Goal: Task Accomplishment & Management: Complete application form

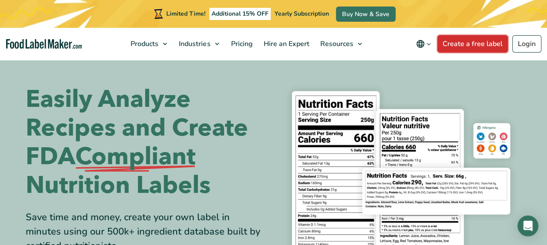
click at [468, 42] on link "Create a free label" at bounding box center [472, 43] width 70 height 17
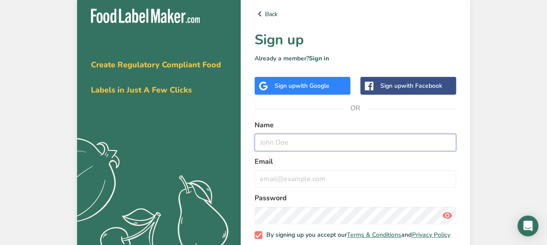
click at [288, 146] on input "text" at bounding box center [354, 142] width 201 height 17
type input "[PERSON_NAME]"
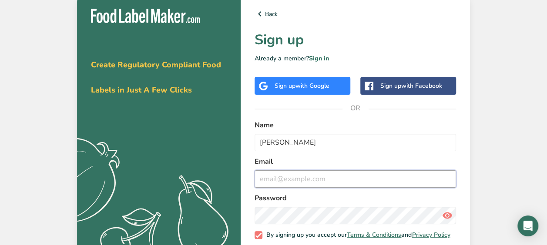
click at [300, 179] on input "email" at bounding box center [354, 178] width 201 height 17
type input "autumnmariegee@gmail.com"
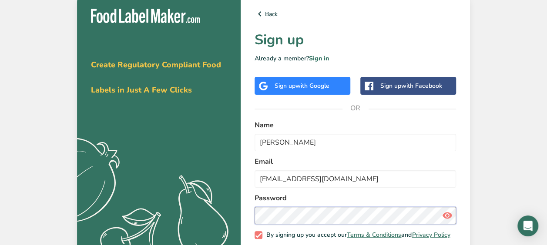
scroll to position [47, 0]
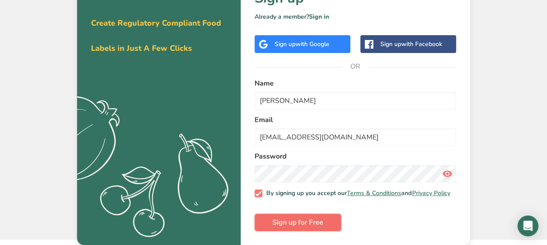
click at [317, 230] on button "Sign up for Free" at bounding box center [297, 222] width 87 height 17
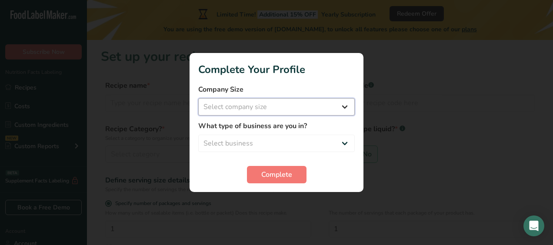
click at [312, 106] on select "Select company size Fewer than 10 Employees 10 to 50 Employees 51 to 500 Employ…" at bounding box center [276, 106] width 157 height 17
select select "1"
click at [198, 98] on select "Select company size Fewer than 10 Employees 10 to 50 Employees 51 to 500 Employ…" at bounding box center [276, 106] width 157 height 17
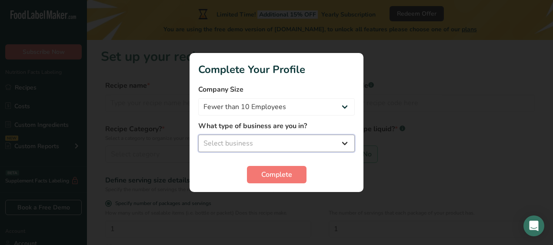
click at [282, 142] on select "Select business Packaged Food Manufacturer Restaurant & Cafe Bakery Meal Plans …" at bounding box center [276, 143] width 157 height 17
select select "8"
click at [198, 135] on select "Select business Packaged Food Manufacturer Restaurant & Cafe Bakery Meal Plans …" at bounding box center [276, 143] width 157 height 17
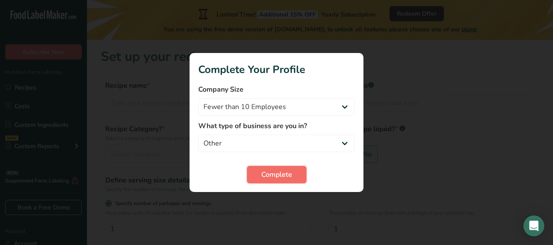
click at [279, 174] on span "Complete" at bounding box center [276, 175] width 31 height 10
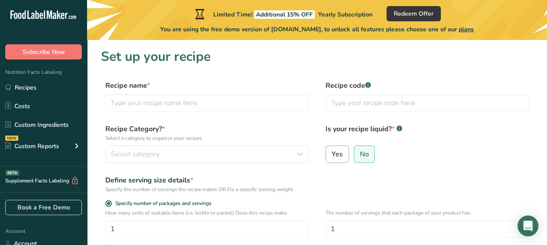
click at [338, 152] on span "Yes" at bounding box center [336, 154] width 11 height 9
click at [331, 152] on input "Yes" at bounding box center [329, 154] width 6 height 6
radio input "true"
radio input "false"
select select "22"
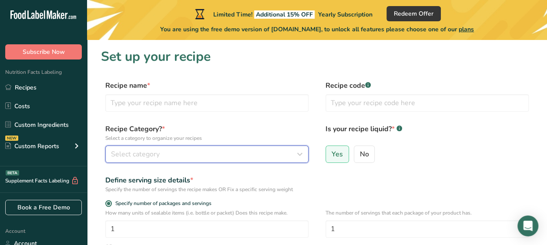
click at [281, 160] on button "Select category" at bounding box center [206, 154] width 203 height 17
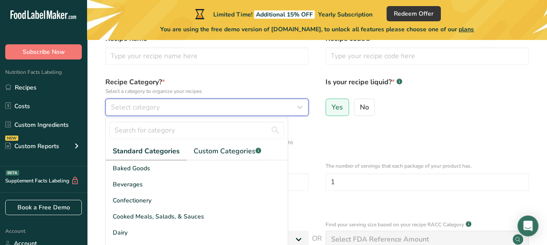
scroll to position [64, 0]
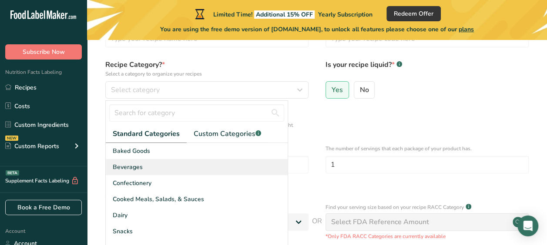
click at [156, 171] on div "Beverages" at bounding box center [197, 167] width 182 height 16
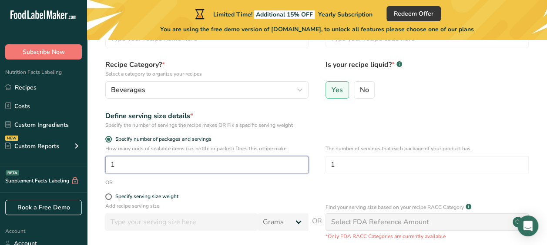
click at [171, 161] on input "1" at bounding box center [206, 164] width 203 height 17
click at [171, 161] on input "126" at bounding box center [206, 164] width 203 height 17
type input "16"
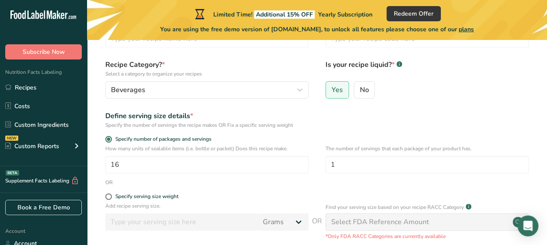
click at [370, 174] on div "The number of servings that each package of your product has. 1" at bounding box center [426, 162] width 203 height 34
click at [514, 119] on div "Define serving size details * Specify the number of servings the recipe makes O…" at bounding box center [317, 120] width 432 height 18
click at [110, 195] on span at bounding box center [108, 197] width 7 height 7
click at [110, 195] on input "Specify serving size weight" at bounding box center [108, 197] width 6 height 6
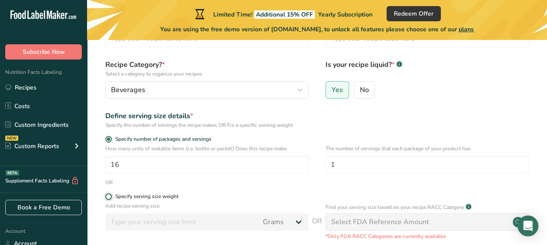
radio input "true"
radio input "false"
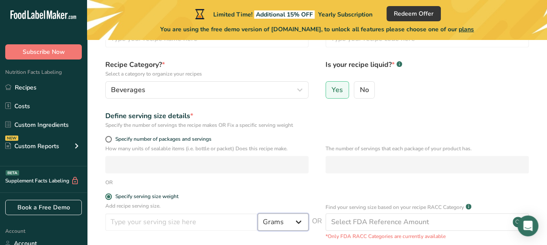
click at [290, 225] on select "Grams kg mg mcg lb oz l mL fl oz tbsp tsp cup qt gallon" at bounding box center [282, 222] width 51 height 17
select select "5"
click at [257, 214] on select "Grams kg mg mcg lb oz l mL fl oz tbsp tsp cup qt gallon" at bounding box center [282, 222] width 51 height 17
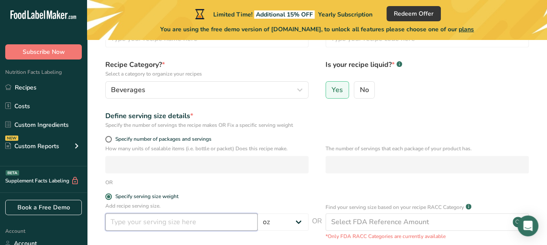
click at [205, 227] on input "number" at bounding box center [181, 222] width 152 height 17
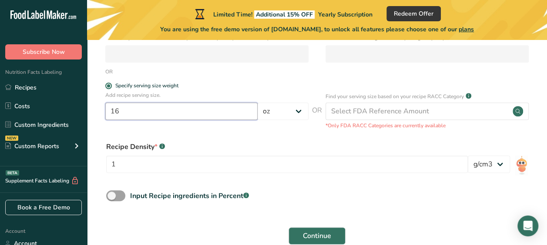
scroll to position [180, 0]
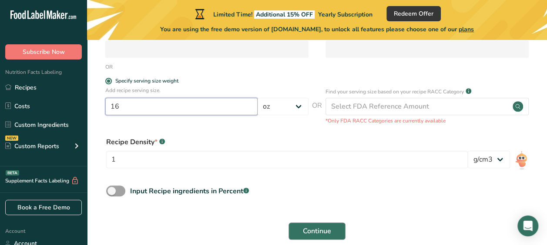
type input "16"
click at [306, 229] on span "Continue" at bounding box center [317, 231] width 28 height 10
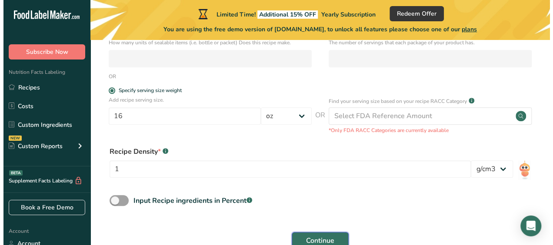
scroll to position [190, 0]
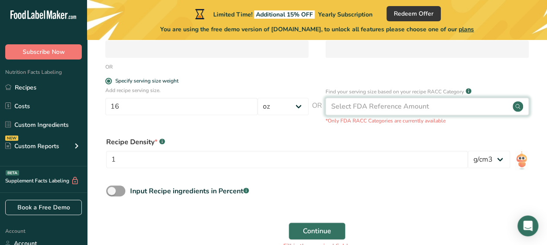
click at [449, 102] on div "Select FDA Reference Amount" at bounding box center [426, 106] width 203 height 17
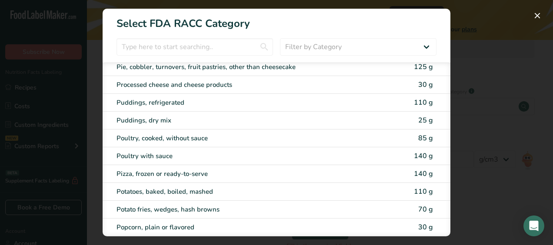
scroll to position [1351, 0]
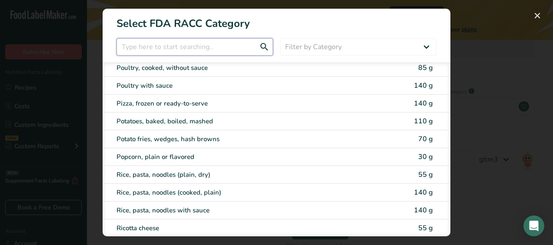
click at [255, 45] on input "RACC Category Selection Modal" at bounding box center [195, 46] width 157 height 17
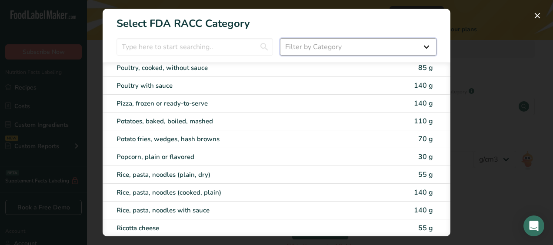
click at [315, 55] on select "Filter by Category All Bakery products Beverages Cereals and other grain produc…" at bounding box center [358, 46] width 157 height 17
select select "6"
click at [280, 38] on select "Filter by Category All Bakery products Beverages Cereals and other grain produc…" at bounding box center [358, 46] width 157 height 17
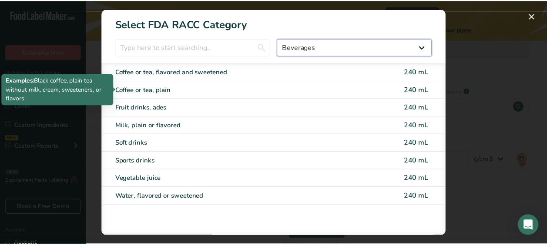
scroll to position [0, 0]
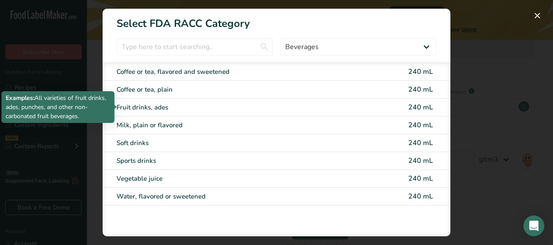
click at [163, 105] on div "Fruit drinks, ades" at bounding box center [240, 108] width 247 height 10
type input "240"
select select "17"
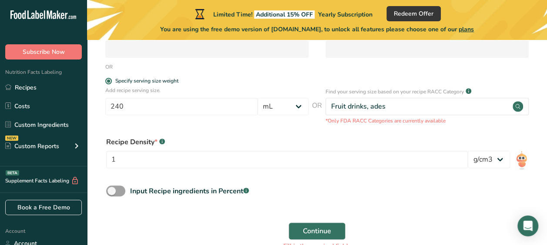
click at [403, 213] on form "Recipe name * Name is required Recipe code .a-a{fill:#347362;}.b-a{fill:#fff;} …" at bounding box center [317, 73] width 432 height 365
click at [336, 228] on button "Continue" at bounding box center [316, 231] width 57 height 17
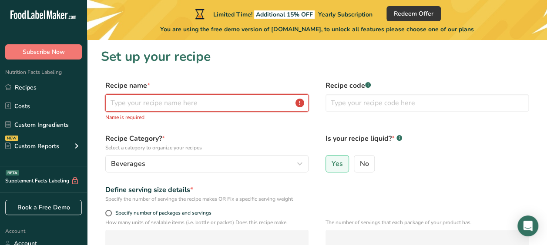
click at [141, 106] on input "text" at bounding box center [206, 102] width 203 height 17
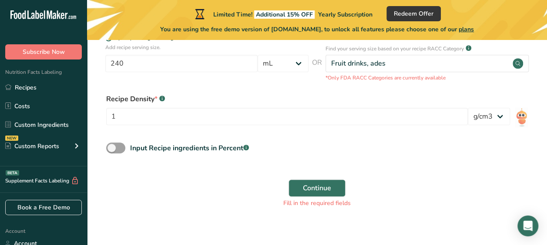
scroll to position [232, 0]
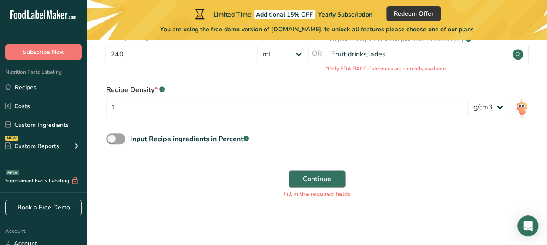
type input "Fruit Punch"
click at [309, 181] on span "Continue" at bounding box center [317, 179] width 28 height 10
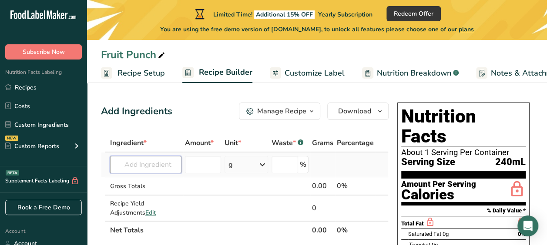
click at [163, 165] on input "text" at bounding box center [145, 164] width 71 height 17
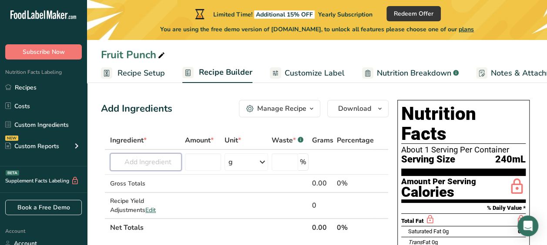
scroll to position [3, 0]
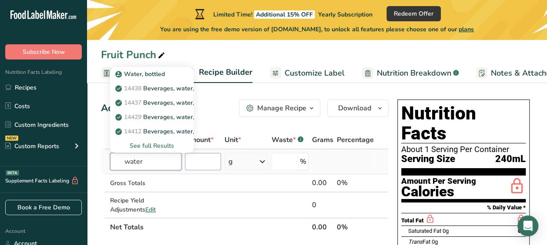
type input "water"
click at [211, 163] on input "number" at bounding box center [203, 161] width 36 height 17
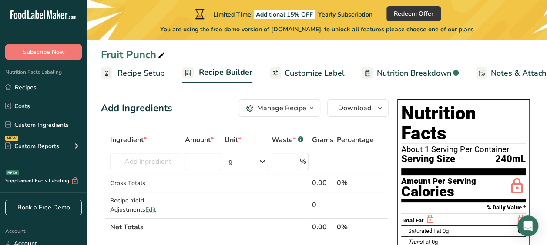
click at [312, 107] on icon "button" at bounding box center [311, 108] width 7 height 11
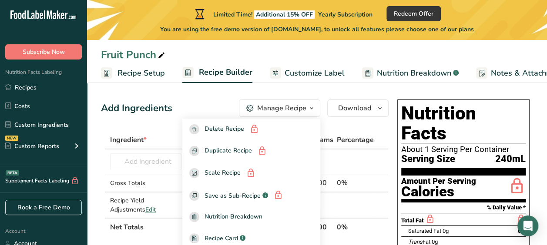
click at [312, 107] on icon "button" at bounding box center [311, 108] width 7 height 11
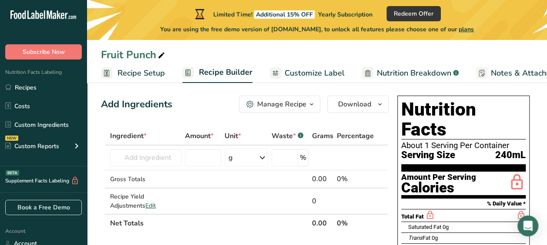
scroll to position [0, 0]
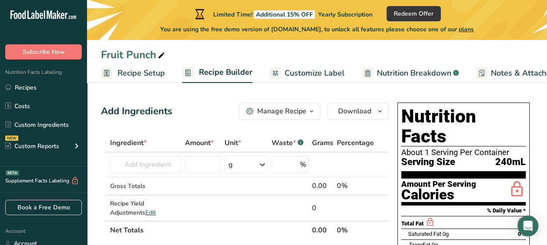
click at [326, 72] on span "Customize Label" at bounding box center [314, 73] width 60 height 12
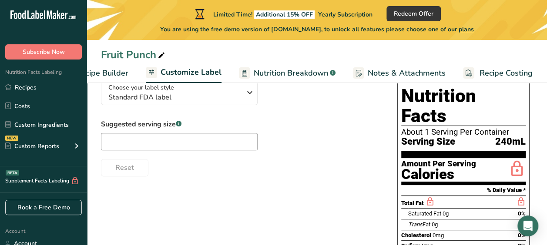
scroll to position [77, 0]
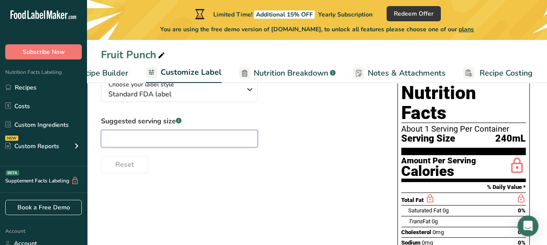
click at [190, 140] on input "text" at bounding box center [179, 138] width 157 height 17
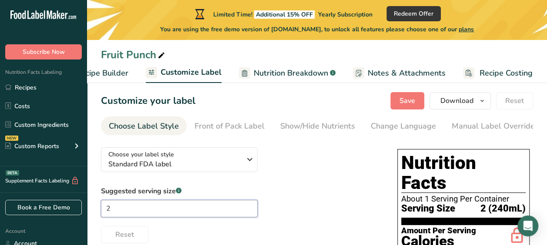
scroll to position [11, 0]
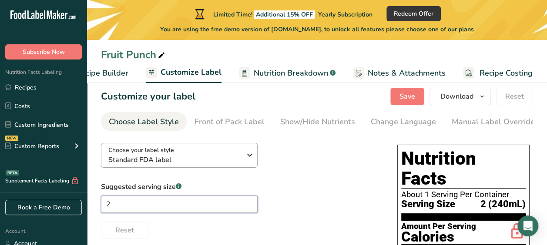
type input "2"
click at [252, 157] on icon "button" at bounding box center [249, 155] width 10 height 16
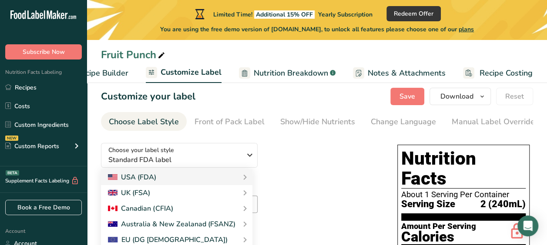
click at [378, 43] on div "Fruit Punch Recipe Setup Recipe Builder Customize Label Nutrition Breakdown .a-…" at bounding box center [317, 41] width 460 height 83
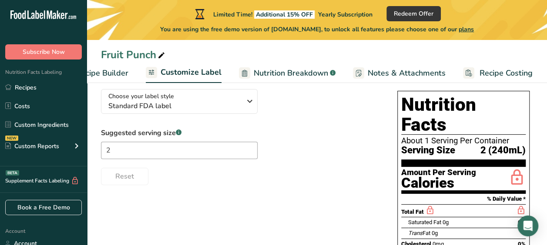
scroll to position [0, 0]
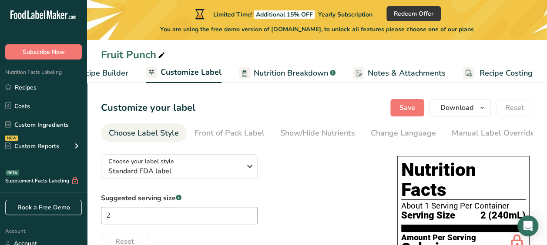
click at [189, 70] on span "Customize Label" at bounding box center [190, 73] width 61 height 12
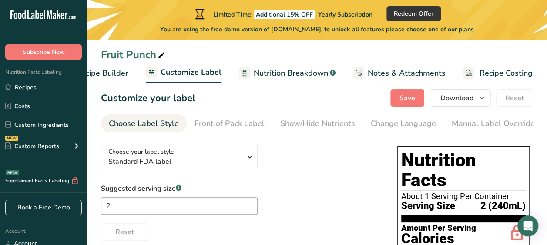
scroll to position [7, 0]
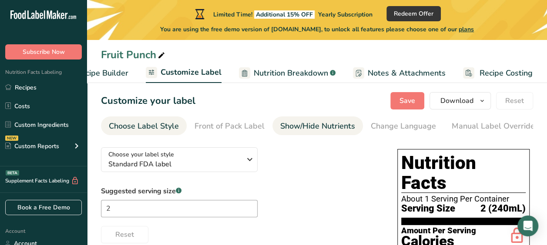
click at [304, 129] on div "Show/Hide Nutrients" at bounding box center [317, 126] width 75 height 12
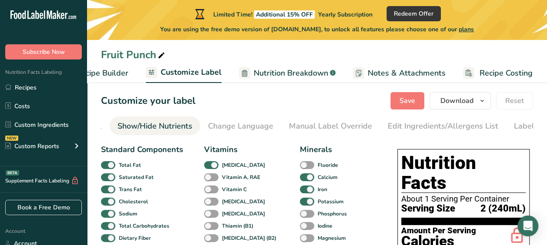
scroll to position [0, 169]
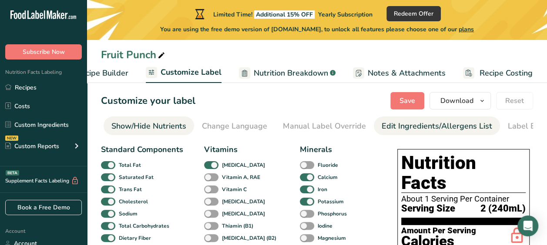
click at [433, 130] on div "Edit Ingredients/Allergens List" at bounding box center [436, 126] width 110 height 12
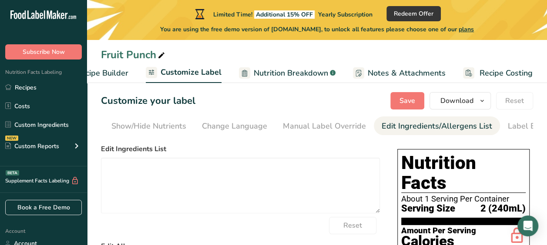
scroll to position [0, 200]
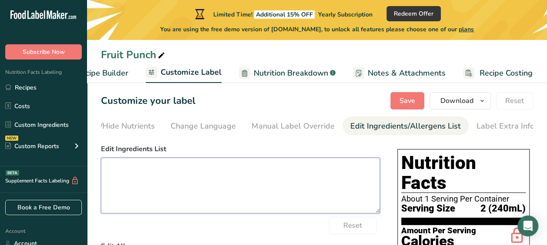
click at [193, 190] on textarea at bounding box center [240, 186] width 279 height 56
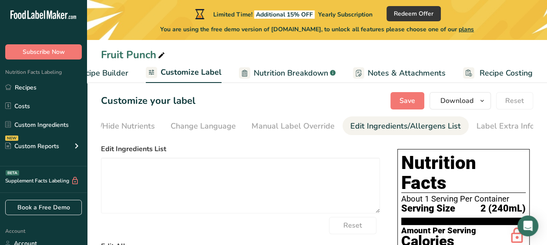
click at [467, 204] on div "Serving Size 2 (240mL)" at bounding box center [463, 209] width 124 height 11
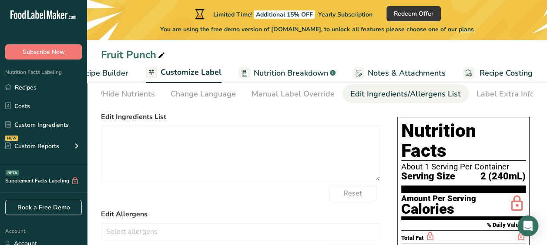
scroll to position [7, 0]
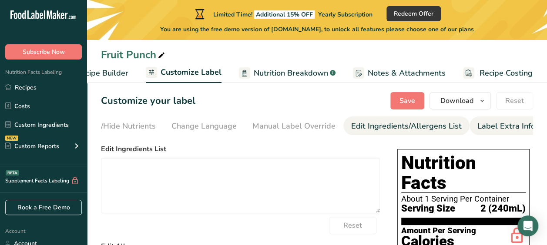
click at [487, 127] on div "Label Extra Info" at bounding box center [506, 126] width 58 height 12
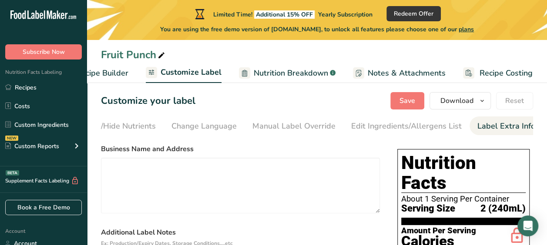
scroll to position [0, 200]
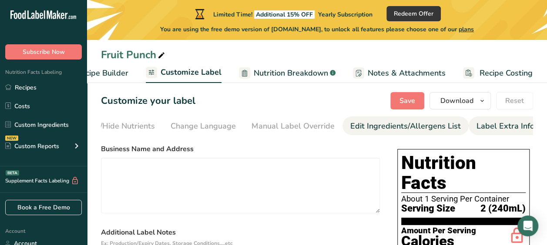
click at [395, 122] on div "Edit Ingredients/Allergens List" at bounding box center [405, 126] width 110 height 12
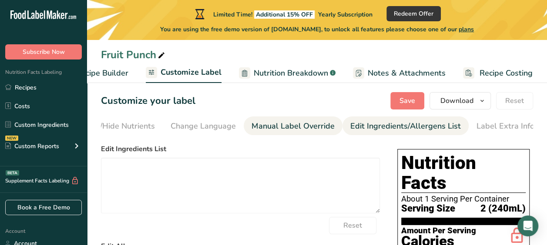
click at [311, 125] on div "Manual Label Override" at bounding box center [292, 126] width 83 height 12
type input "2 (240mL)"
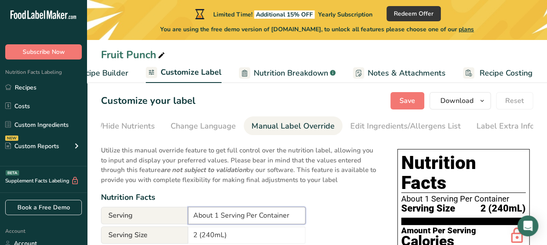
click at [279, 221] on input "About 1 Serving Per Container" at bounding box center [246, 215] width 117 height 17
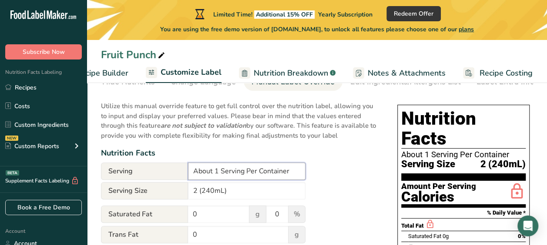
scroll to position [50, 0]
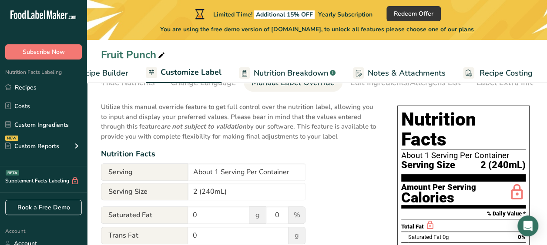
click at [495, 77] on span "Recipe Costing" at bounding box center [505, 73] width 53 height 12
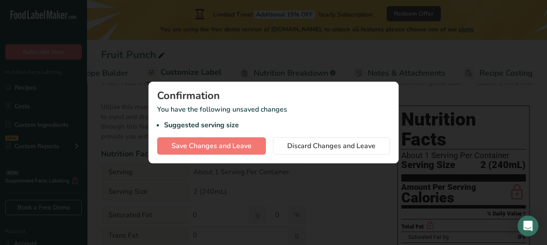
scroll to position [0, 116]
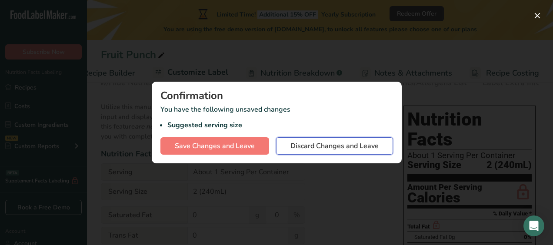
click at [323, 150] on span "Discard Changes and Leave" at bounding box center [334, 146] width 88 height 10
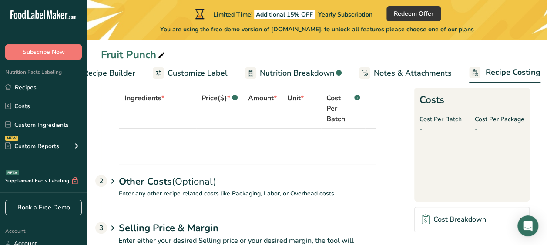
click at [95, 83] on link "Recipe Builder" at bounding box center [101, 73] width 69 height 20
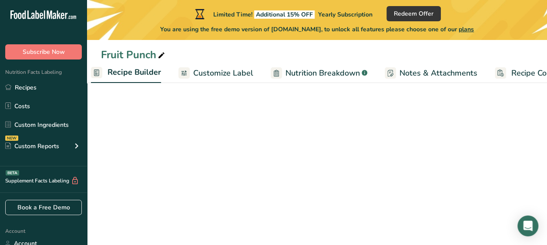
click at [95, 83] on link "Recipe Builder" at bounding box center [126, 73] width 70 height 21
click at [95, 83] on ul "Recipe Setup Recipe Builder Customize Label Nutrition Breakdown .a-a{fill:#3473…" at bounding box center [289, 73] width 586 height 20
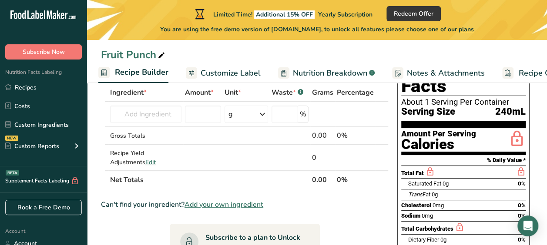
click at [135, 70] on span "Recipe Builder" at bounding box center [141, 73] width 53 height 12
click at [148, 69] on span "Recipe Builder" at bounding box center [141, 73] width 53 height 12
click at [230, 205] on span "Add your own ingredient" at bounding box center [223, 205] width 79 height 10
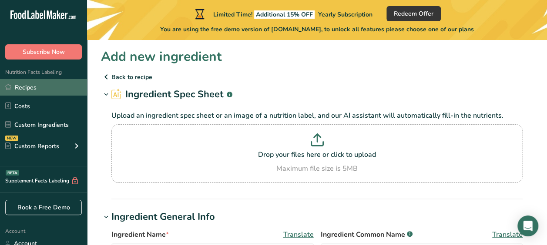
click at [27, 87] on link "Recipes" at bounding box center [43, 87] width 87 height 17
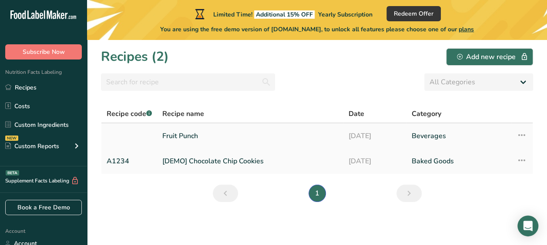
click at [361, 137] on link "[DATE]" at bounding box center [374, 136] width 53 height 18
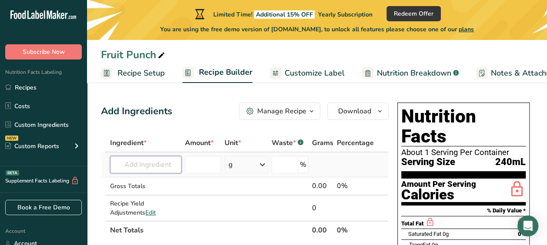
click at [163, 164] on input "text" at bounding box center [145, 164] width 71 height 17
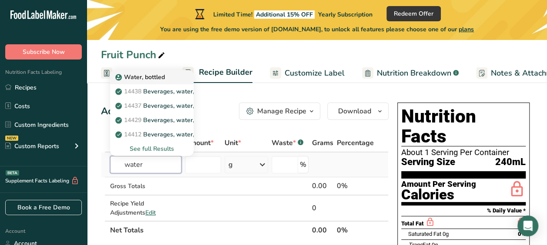
type input "water"
click at [149, 77] on p "Water, bottled" at bounding box center [141, 77] width 48 height 9
type input "Water, bottled"
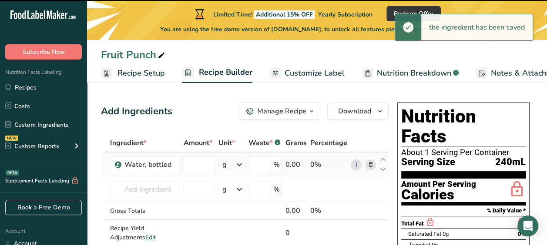
type input "0"
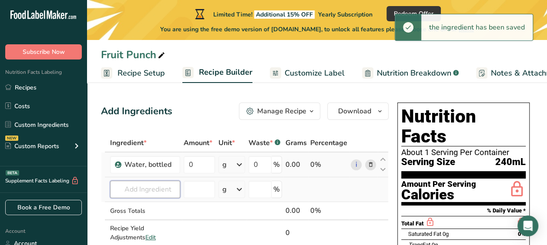
click at [156, 187] on input "text" at bounding box center [145, 189] width 70 height 17
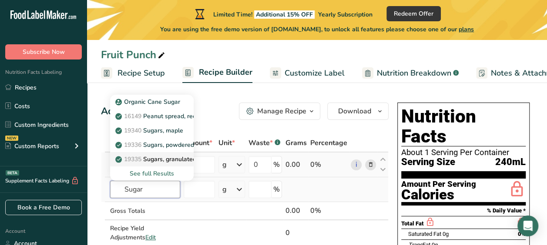
type input "Sugar"
click at [158, 160] on p "19335 Sugars, granulated" at bounding box center [156, 159] width 79 height 9
type input "Sugars, granulated"
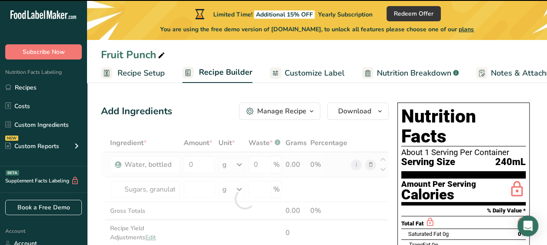
type input "0"
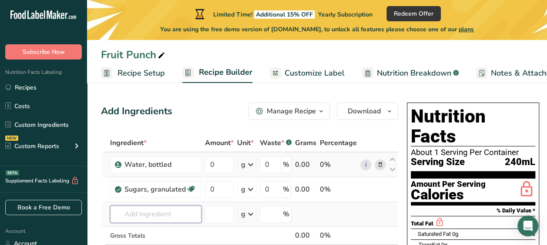
click at [168, 215] on input "text" at bounding box center [155, 214] width 91 height 17
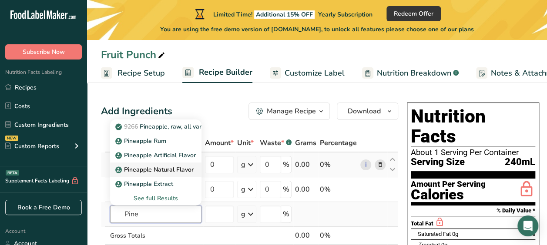
type input "Pine"
click at [150, 176] on link "Pineapple Natural Flavor" at bounding box center [155, 170] width 91 height 14
type input "Pineapple Natural Flavor"
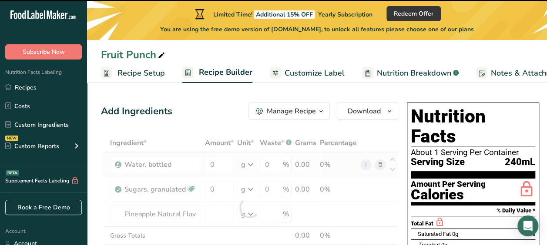
type input "0"
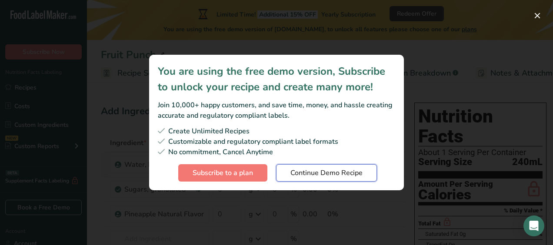
click at [332, 169] on span "Continue Demo Recipe" at bounding box center [326, 173] width 72 height 10
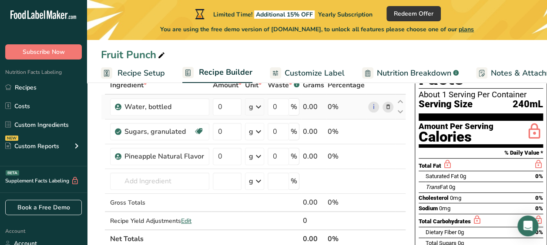
scroll to position [57, 0]
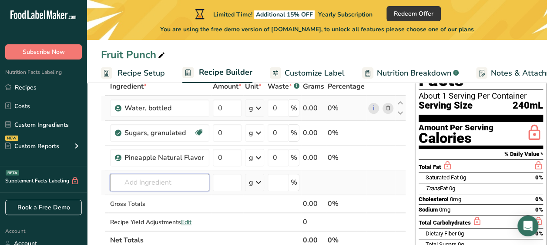
click at [159, 186] on input "text" at bounding box center [159, 182] width 99 height 17
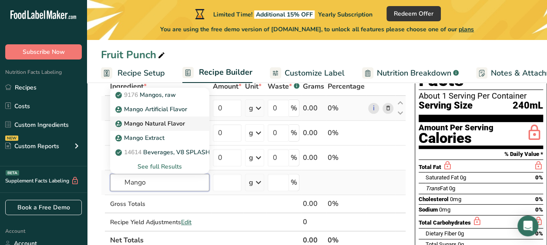
type input "Mango"
click at [150, 119] on p "Mango Natural Flavor" at bounding box center [151, 123] width 68 height 9
type input "Mango Natural Flavor"
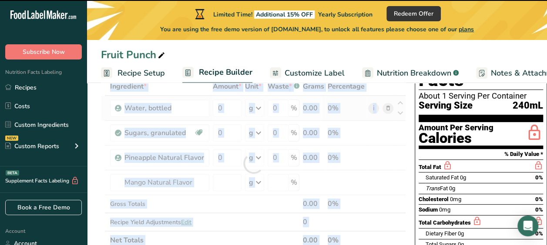
type input "0"
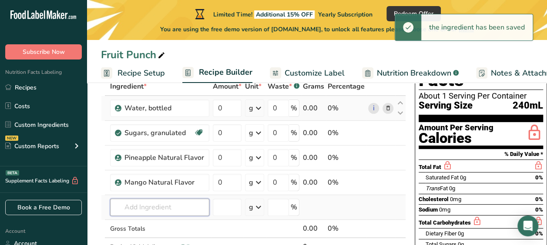
click at [157, 210] on input "text" at bounding box center [159, 207] width 99 height 17
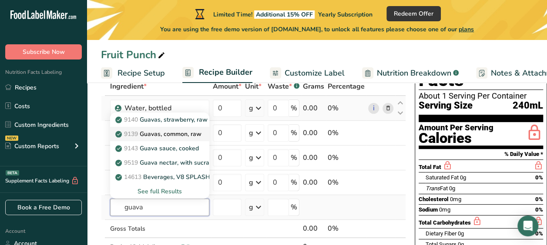
type input "guava"
click at [158, 136] on p "9139 Guavas, common, raw" at bounding box center [159, 134] width 84 height 9
type input "Guavas, common, raw"
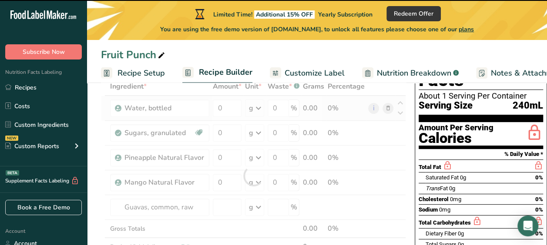
type input "0"
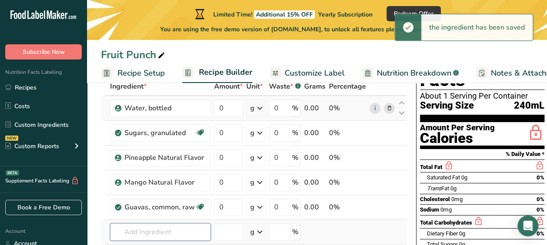
click at [145, 233] on input "text" at bounding box center [160, 232] width 100 height 17
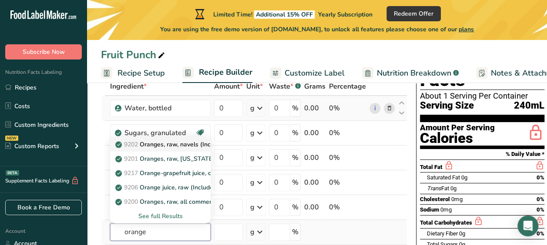
type input "orange"
click at [151, 147] on p "9202 Oranges, raw, navels (Includes foods for USDA's Food Distribution Program)" at bounding box center [235, 144] width 237 height 9
type input "Oranges, raw, navels (Includes foods for USDA's Food Distribution Program)"
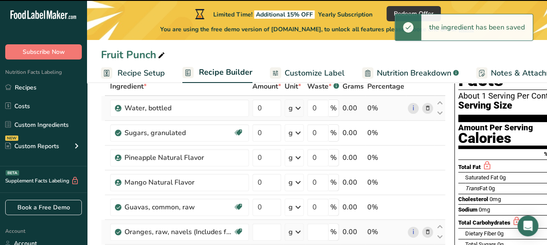
type input "0"
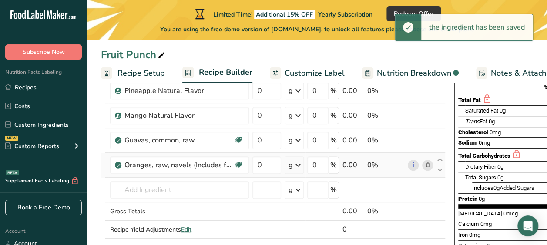
scroll to position [134, 0]
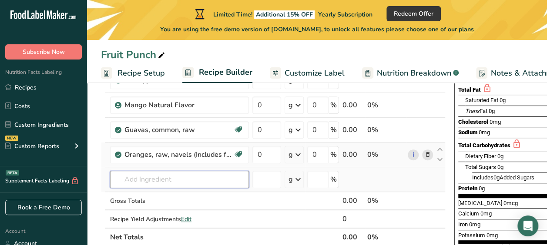
click at [221, 178] on input "text" at bounding box center [179, 179] width 139 height 17
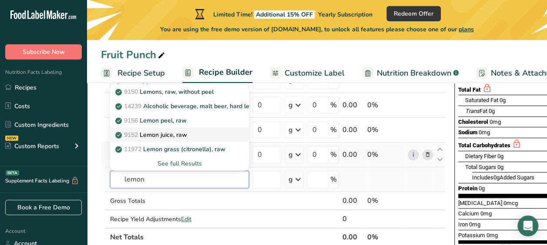
type input "lemon"
click at [186, 133] on p "9152 Lemon juice, raw" at bounding box center [152, 134] width 70 height 9
type input "Lemon juice, raw"
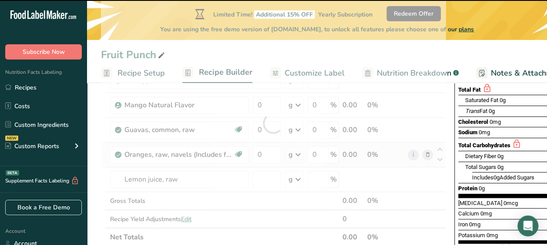
type input "0"
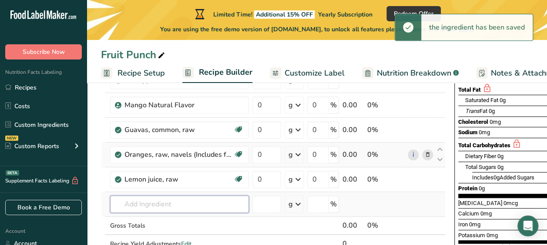
click at [148, 203] on input "text" at bounding box center [179, 204] width 139 height 17
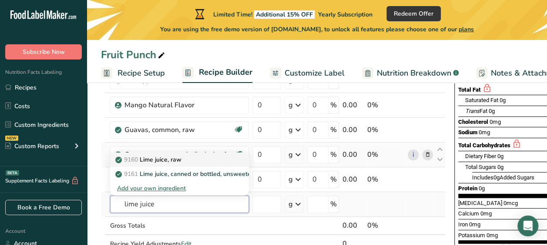
type input "lime juice"
click at [168, 157] on p "9160 Lime juice, raw" at bounding box center [149, 159] width 64 height 9
type input "Lime juice, raw"
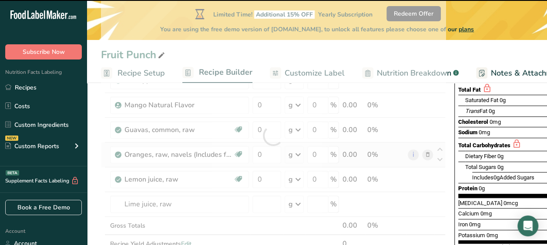
type input "0"
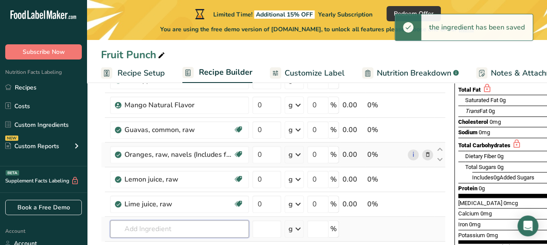
click at [170, 232] on input "text" at bounding box center [179, 228] width 139 height 17
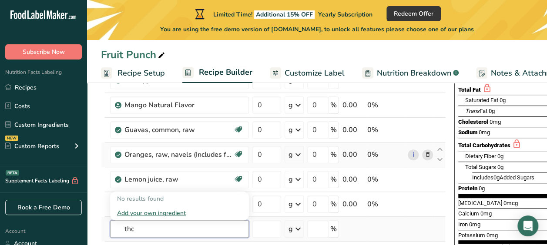
type input "thc"
click at [153, 211] on div "Add your own ingredient" at bounding box center [179, 213] width 125 height 9
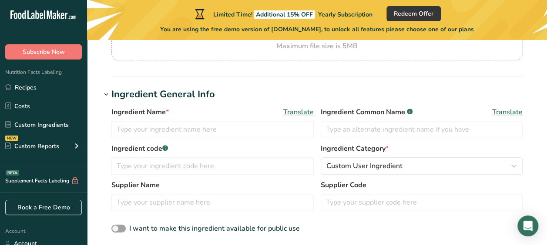
scroll to position [116, 0]
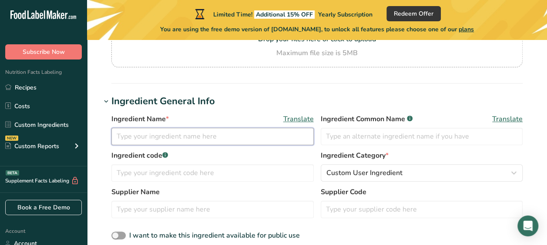
click at [248, 130] on input "text" at bounding box center [212, 136] width 202 height 17
type input "THC-A"
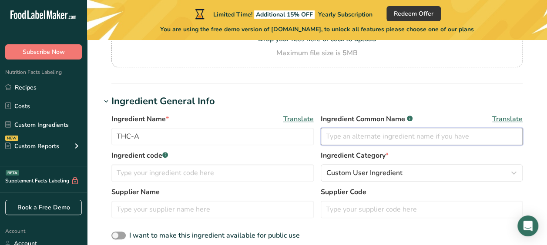
click at [380, 136] on input "text" at bounding box center [421, 136] width 202 height 17
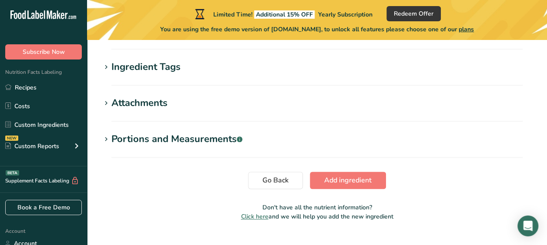
scroll to position [486, 0]
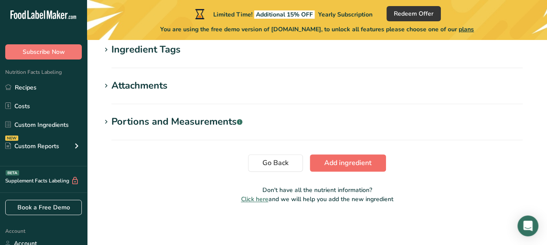
type input "THC"
click at [344, 165] on span "Add ingredient" at bounding box center [347, 163] width 47 height 10
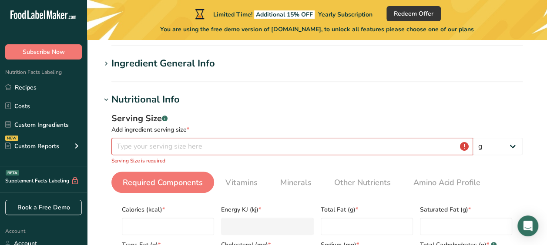
scroll to position [65, 0]
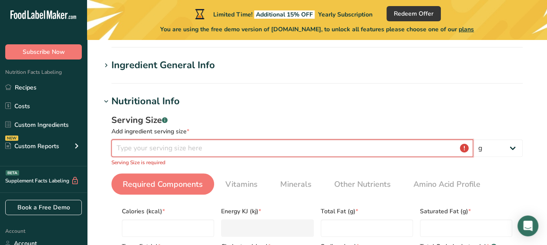
click at [361, 151] on input "number" at bounding box center [291, 148] width 361 height 17
click at [493, 150] on select "g kg mg mcg lb oz l mL fl oz tbsp tsp cup qt gallon" at bounding box center [498, 148] width 50 height 17
select select "21"
click at [473, 140] on select "g kg mg mcg lb oz l mL fl oz tbsp tsp cup qt gallon" at bounding box center [498, 148] width 50 height 17
select select "22"
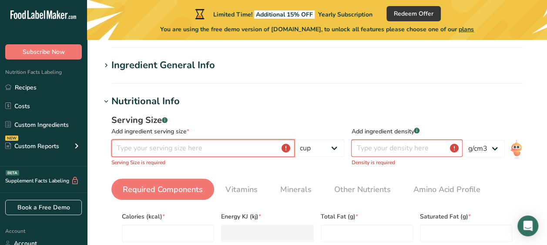
click at [220, 154] on input "number" at bounding box center [202, 148] width 183 height 17
type input "2"
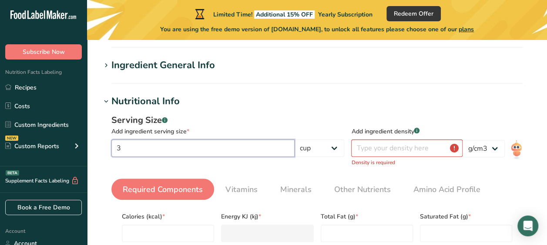
type input "3"
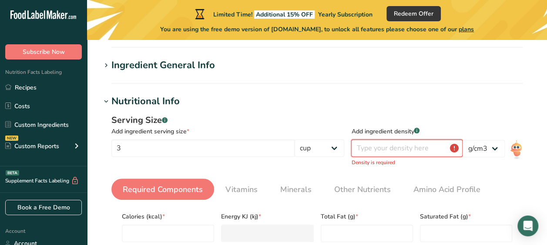
click at [426, 153] on input "number" at bounding box center [406, 148] width 111 height 17
click at [491, 145] on select "lb/ft3 g/cm3" at bounding box center [483, 148] width 42 height 17
select select "23"
click at [462, 140] on select "lb/ft3 g/cm3" at bounding box center [483, 148] width 42 height 17
click at [417, 148] on input "number" at bounding box center [406, 148] width 111 height 17
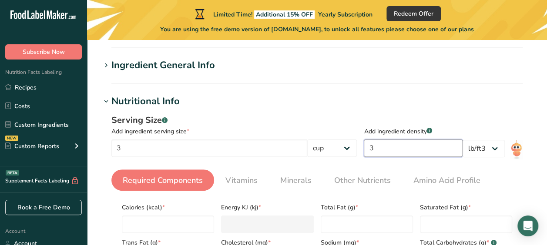
type input "3"
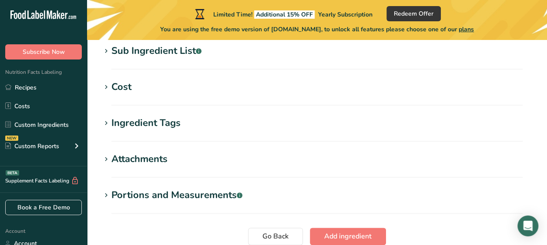
scroll to position [469, 0]
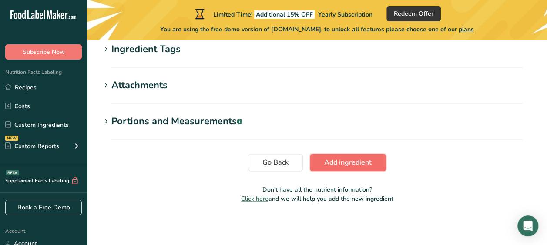
click at [358, 162] on span "Add ingredient" at bounding box center [347, 162] width 47 height 10
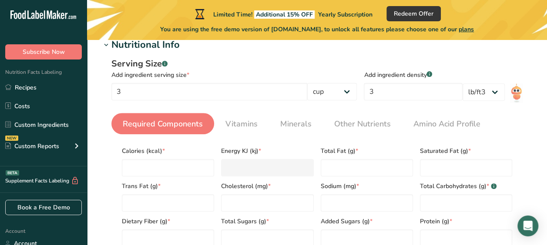
scroll to position [123, 0]
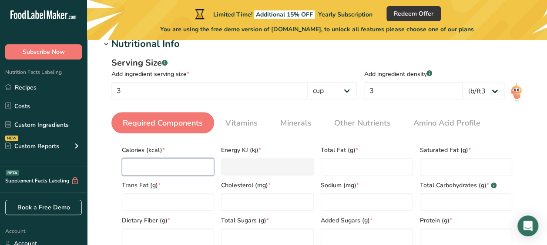
click at [192, 168] on input "number" at bounding box center [168, 166] width 92 height 17
type input "0"
type KJ "0"
type input "0"
click at [235, 203] on input "number" at bounding box center [267, 202] width 92 height 17
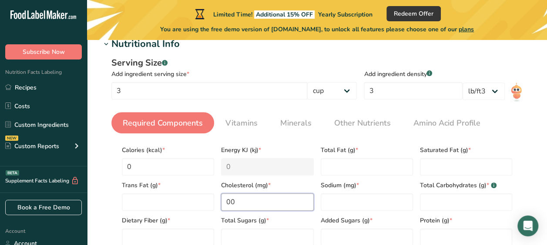
type input "0"
click at [327, 207] on input "number" at bounding box center [366, 202] width 92 height 17
type input "0"
click at [187, 200] on Fat "number" at bounding box center [168, 202] width 92 height 17
type Fat "0"
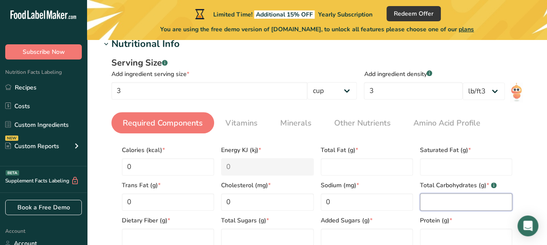
click at [506, 200] on Carbohydrates "number" at bounding box center [466, 202] width 92 height 17
type Carbohydrates "0"
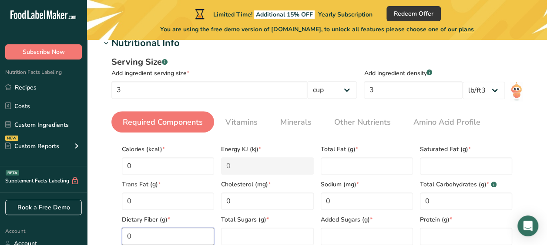
type Fiber "0"
type Sugars "0"
type input "0"
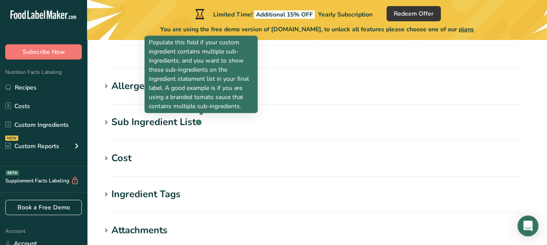
scroll to position [469, 0]
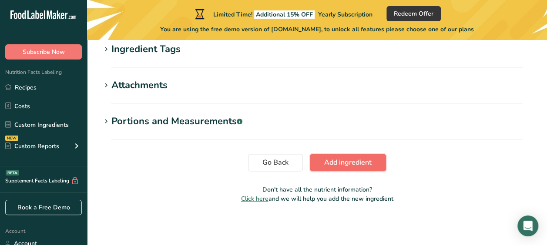
click at [350, 166] on span "Add ingredient" at bounding box center [347, 162] width 47 height 10
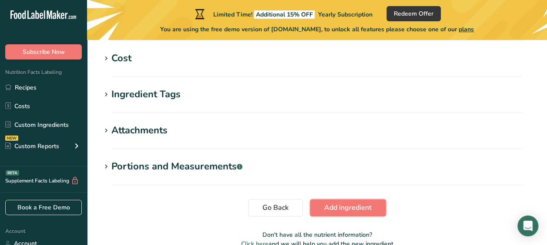
scroll to position [422, 0]
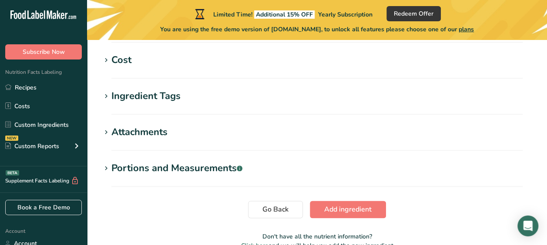
click at [107, 63] on icon at bounding box center [106, 60] width 8 height 12
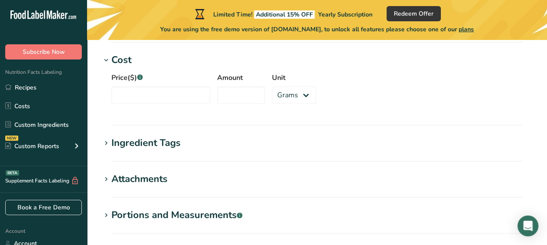
click at [107, 63] on icon at bounding box center [106, 60] width 8 height 12
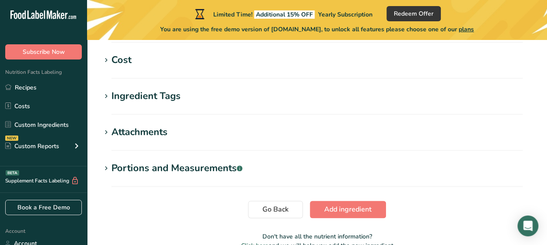
click at [103, 96] on icon at bounding box center [106, 96] width 8 height 12
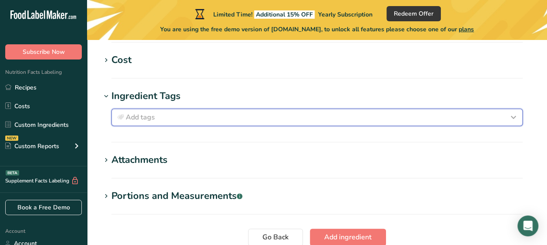
click at [140, 118] on span "Add tags" at bounding box center [140, 117] width 29 height 10
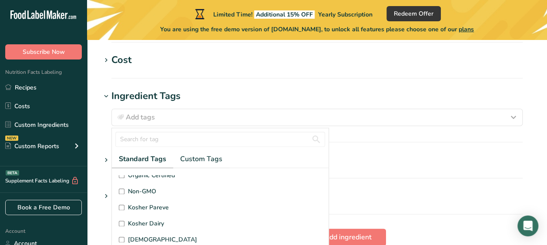
scroll to position [207, 0]
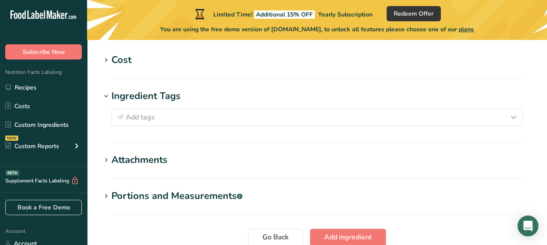
click at [107, 162] on icon at bounding box center [106, 160] width 8 height 12
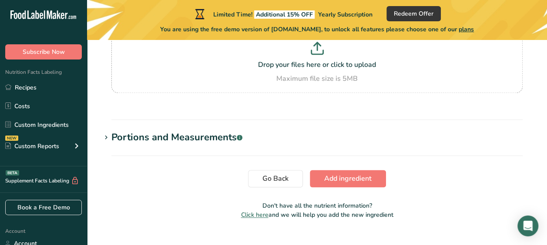
scroll to position [577, 0]
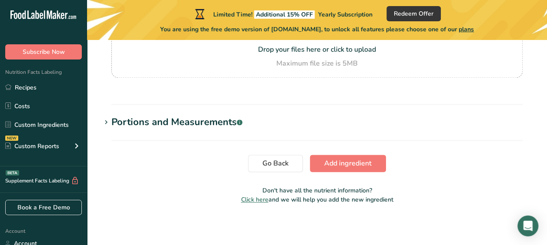
click at [109, 122] on icon at bounding box center [106, 123] width 8 height 12
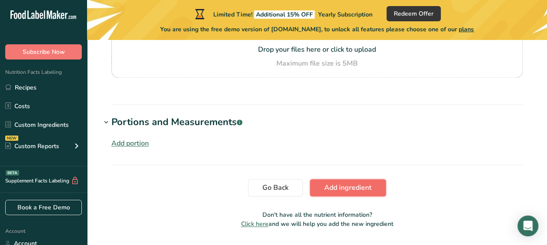
click at [327, 189] on span "Add ingredient" at bounding box center [347, 188] width 47 height 10
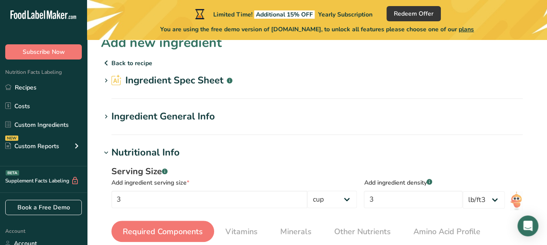
scroll to position [0, 0]
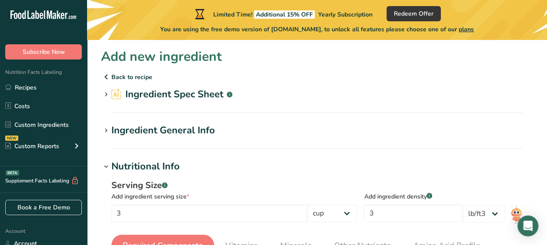
click at [230, 97] on div ".a-a{fill:#347362;}.b-a{fill:#fff;}" at bounding box center [230, 94] width 6 height 14
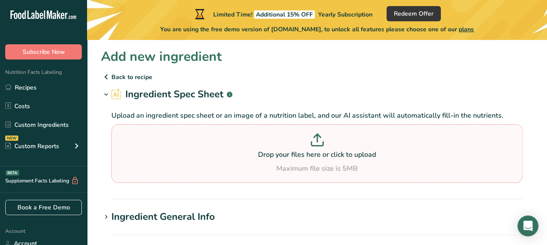
click at [317, 136] on icon at bounding box center [317, 138] width 0 height 8
click at [316, 136] on input "Drop your files here or click to upload Maximum file size is 5MB" at bounding box center [316, 153] width 411 height 59
click at [314, 142] on icon at bounding box center [316, 139] width 13 height 13
click at [314, 142] on input "Drop your files here or click to upload Maximum file size is 5MB" at bounding box center [316, 153] width 411 height 59
type input "C:\fakepath\What-is-THCA-1024x683.webp"
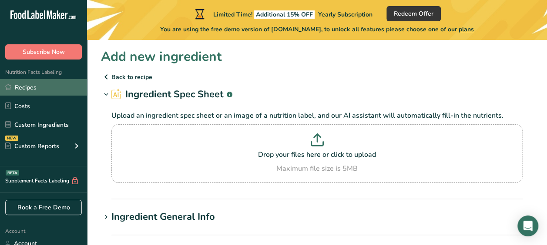
click at [46, 93] on link "Recipes" at bounding box center [43, 87] width 87 height 17
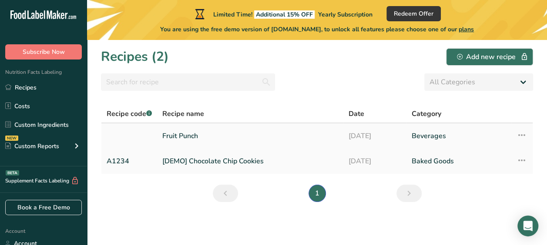
click at [421, 134] on link "Beverages" at bounding box center [458, 136] width 94 height 18
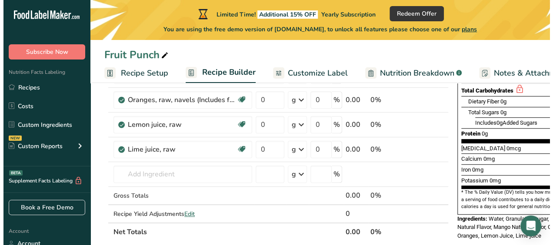
scroll to position [182, 0]
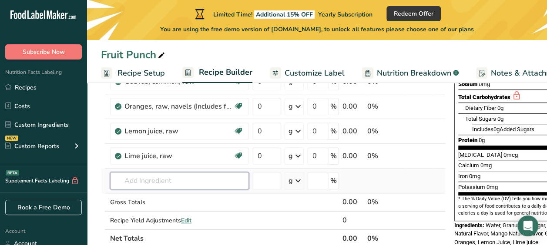
click at [167, 177] on input "text" at bounding box center [179, 180] width 139 height 17
type input "T"
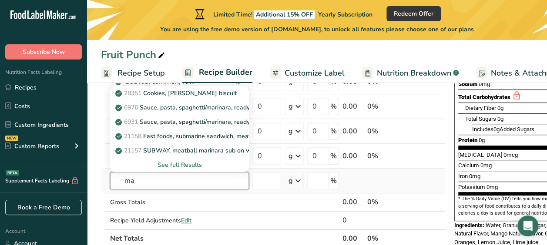
type input "m"
type input "c"
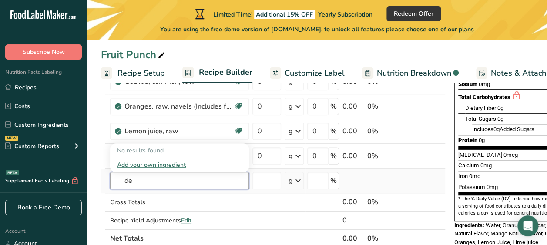
type input "d"
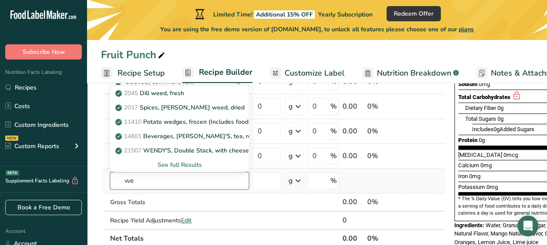
type input "w"
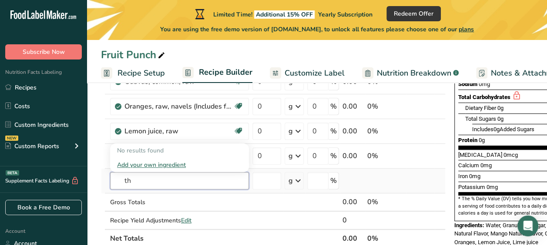
type input "t"
type input "d"
type input "t"
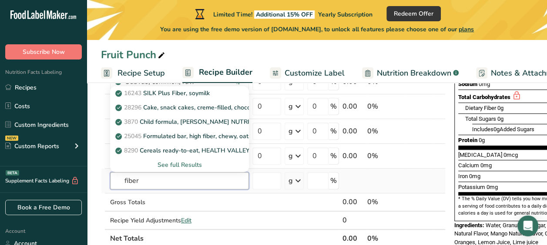
type input "fiber"
click at [170, 164] on div "See full Results" at bounding box center [179, 164] width 125 height 9
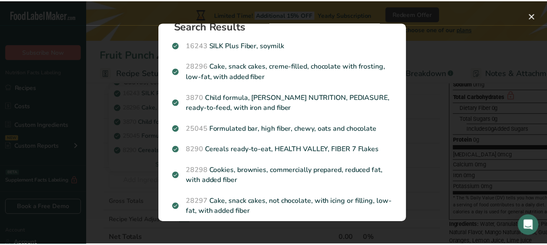
scroll to position [0, 0]
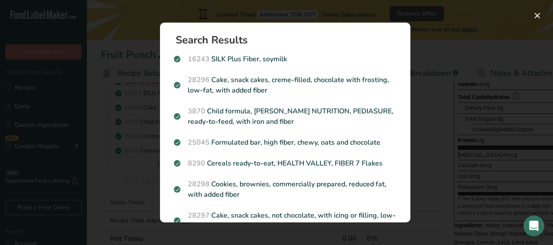
click at [127, 32] on div "Search results modal" at bounding box center [276, 122] width 553 height 245
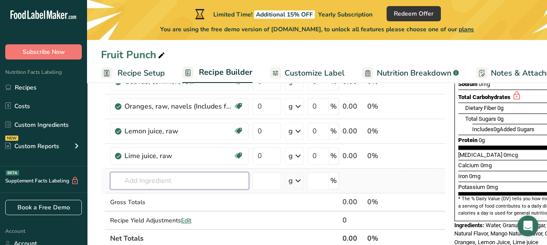
click at [193, 183] on input "text" at bounding box center [179, 180] width 139 height 17
type input "delta9"
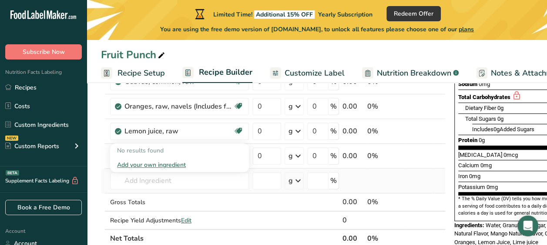
click at [159, 165] on div "Add your own ingredient" at bounding box center [179, 164] width 125 height 9
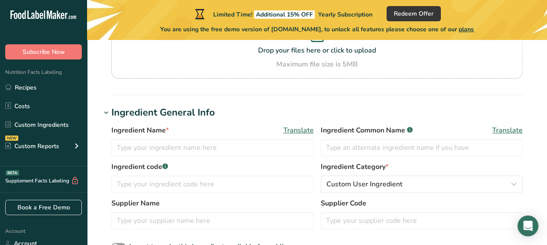
scroll to position [95, 0]
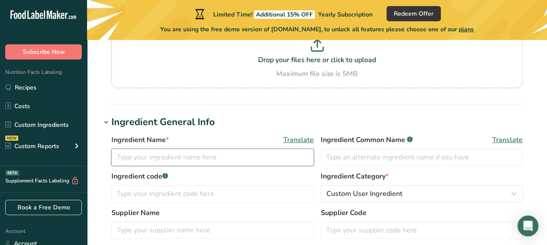
click at [237, 158] on input "text" at bounding box center [212, 157] width 202 height 17
type input "delta9"
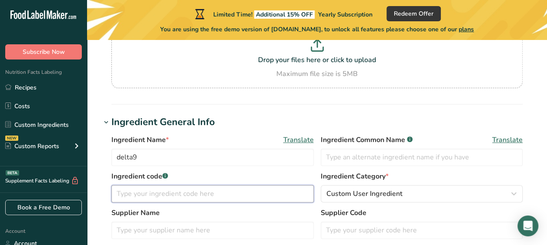
click at [205, 194] on input "text" at bounding box center [212, 193] width 202 height 17
type input "A3"
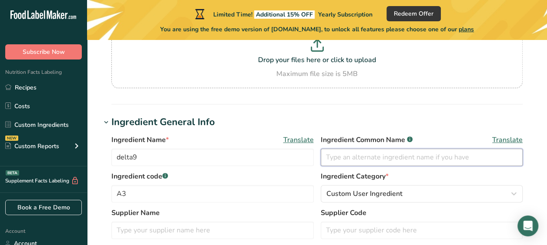
click at [359, 164] on input "text" at bounding box center [421, 157] width 202 height 17
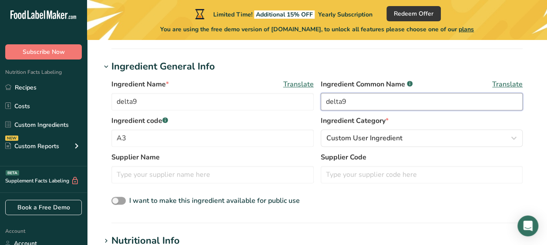
scroll to position [157, 0]
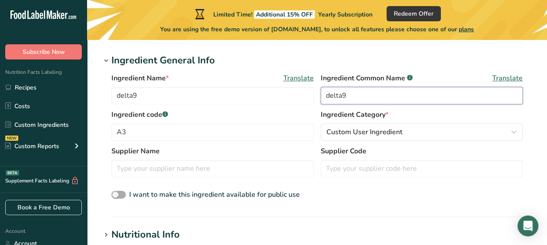
type input "delta9"
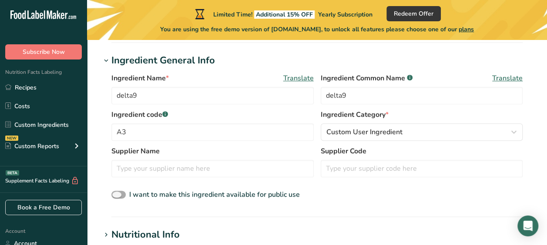
click at [116, 198] on span at bounding box center [118, 195] width 14 height 8
click at [116, 198] on input "I want to make this ingredient available for public use" at bounding box center [114, 195] width 6 height 6
click at [122, 194] on span at bounding box center [118, 195] width 14 height 8
click at [117, 194] on input "I want to make this ingredient available for public use" at bounding box center [114, 195] width 6 height 6
checkbox input "false"
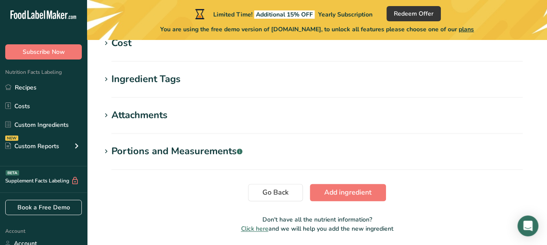
scroll to position [452, 0]
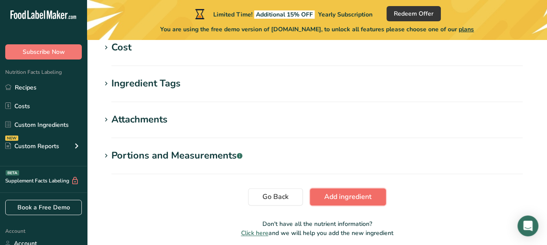
click at [356, 196] on span "Add ingredient" at bounding box center [347, 197] width 47 height 10
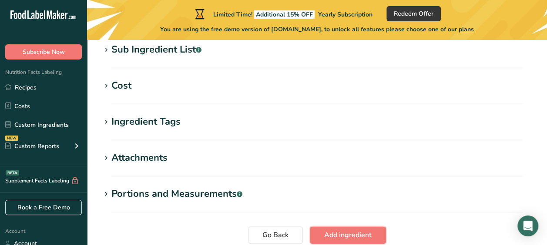
scroll to position [384, 0]
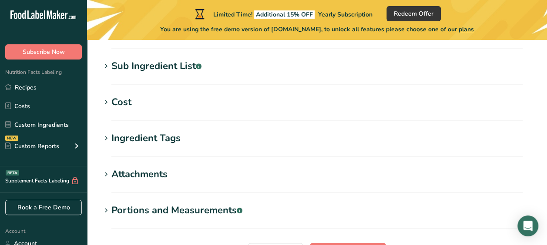
click at [109, 67] on icon at bounding box center [106, 66] width 8 height 12
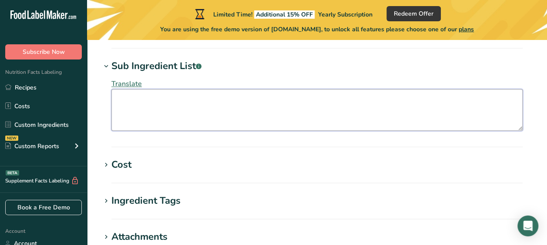
click at [180, 110] on textarea at bounding box center [316, 110] width 411 height 42
type textarea "delta9"
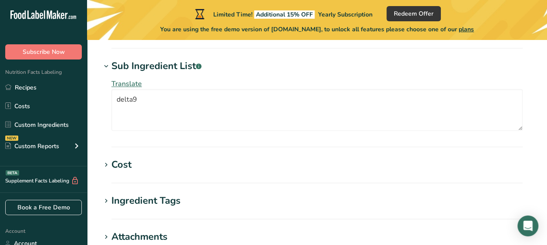
click at [107, 165] on icon at bounding box center [106, 165] width 8 height 12
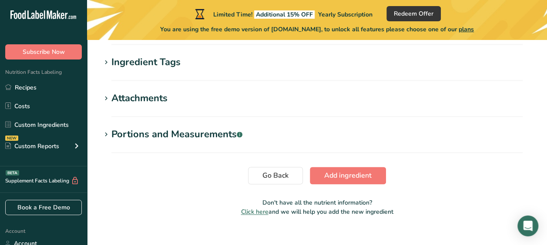
scroll to position [582, 0]
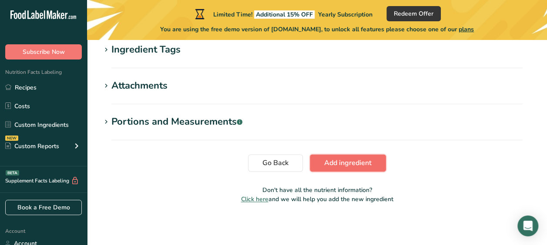
click at [349, 167] on span "Add ingredient" at bounding box center [347, 163] width 47 height 10
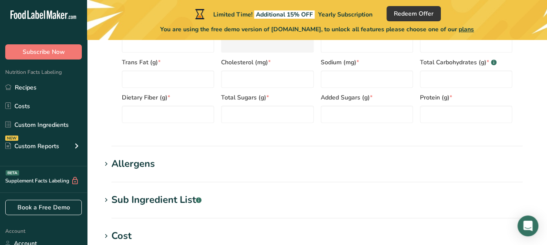
scroll to position [160, 0]
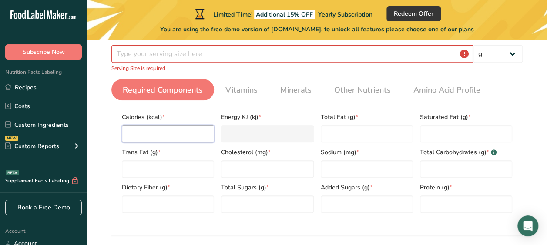
click at [174, 135] on input "number" at bounding box center [168, 133] width 92 height 17
type input "0"
type KJ "0"
type input "0"
type Fat "0"
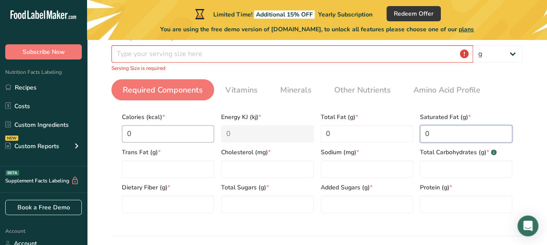
type Fat "0"
type input "0"
type Carbohydrates "0"
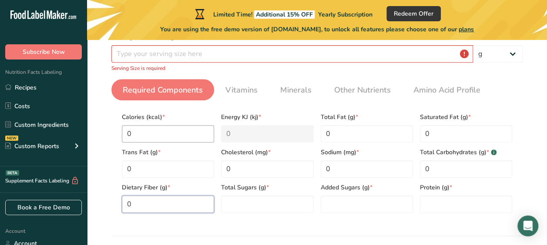
type Fiber "0"
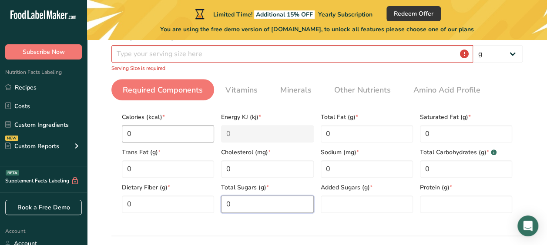
type Sugars "0"
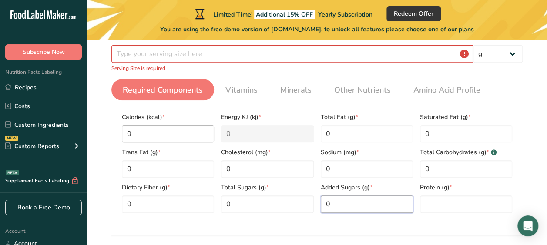
type Sugars "0"
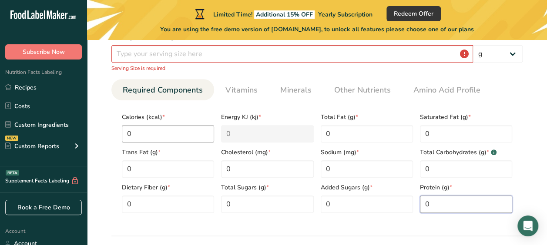
type input "0"
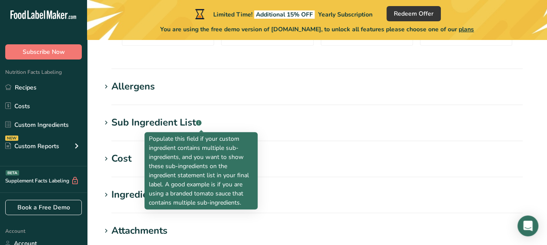
scroll to position [473, 0]
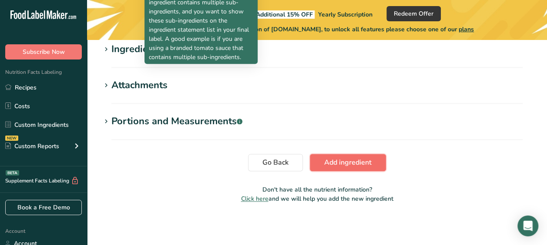
click at [379, 162] on button "Add ingredient" at bounding box center [348, 162] width 76 height 17
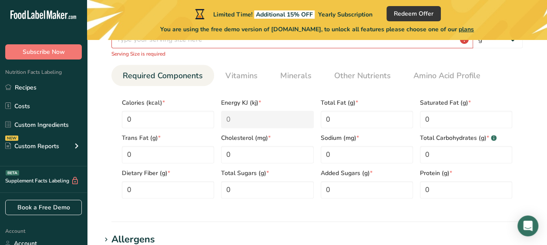
scroll to position [160, 0]
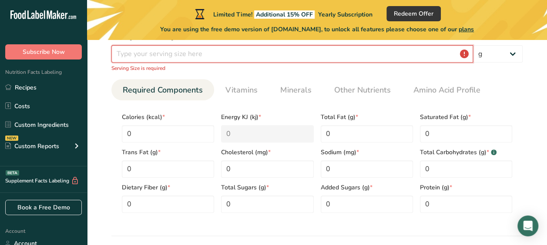
click at [224, 55] on input "number" at bounding box center [291, 53] width 361 height 17
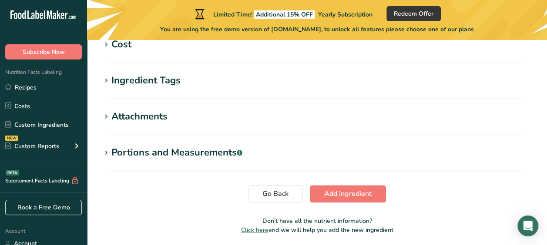
scroll to position [463, 0]
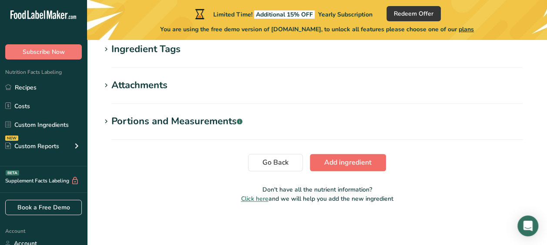
type input "2"
click at [367, 170] on button "Add ingredient" at bounding box center [348, 162] width 76 height 17
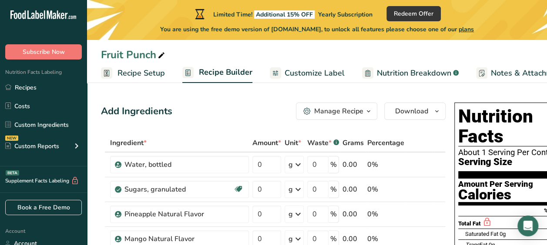
click at [297, 73] on span "Customize Label" at bounding box center [314, 73] width 60 height 12
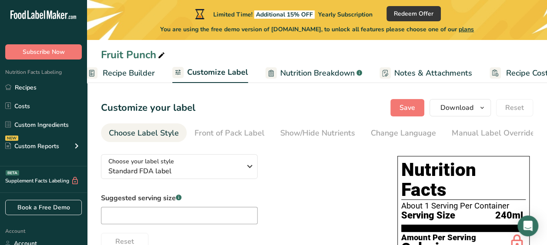
scroll to position [0, 123]
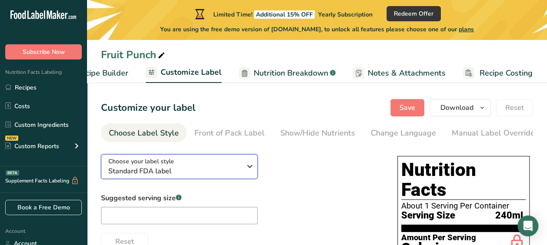
click at [231, 164] on div "Choose your label style Standard FDA label" at bounding box center [174, 167] width 133 height 20
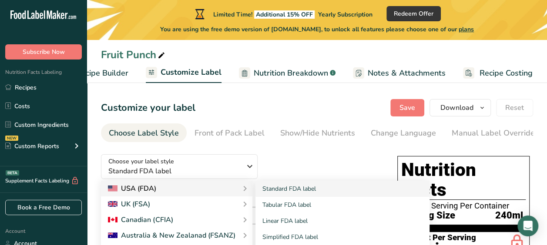
click at [211, 188] on div "USA (FDA)" at bounding box center [176, 189] width 137 height 10
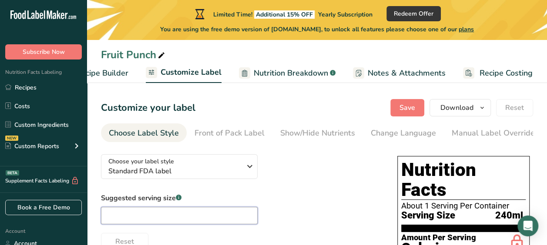
click at [210, 218] on input "text" at bounding box center [179, 215] width 157 height 17
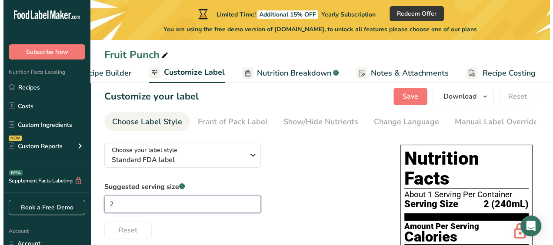
scroll to position [0, 0]
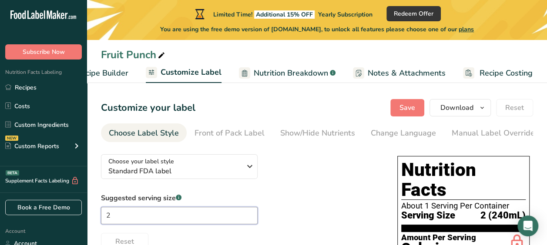
type input "2"
click at [403, 70] on span "Notes & Attachments" at bounding box center [406, 73] width 78 height 12
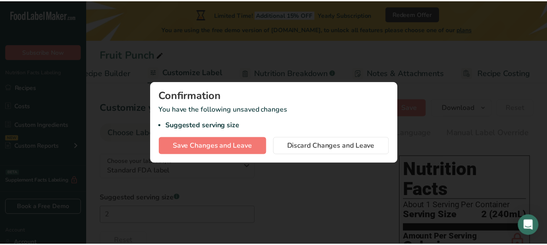
scroll to position [0, 116]
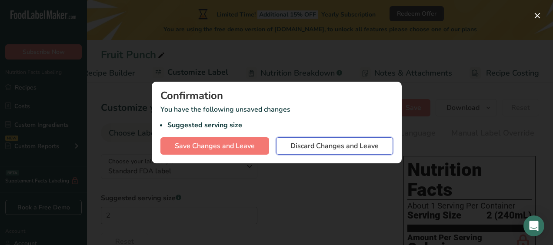
click at [337, 154] on button "Discard Changes and Leave" at bounding box center [334, 145] width 117 height 17
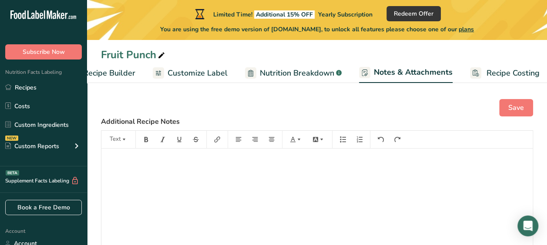
click at [486, 78] on span "Recipe Costing" at bounding box center [512, 73] width 53 height 12
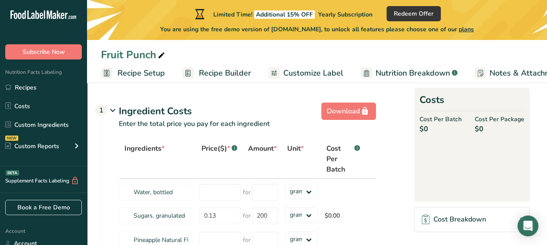
click at [138, 75] on span "Recipe Setup" at bounding box center [140, 73] width 47 height 12
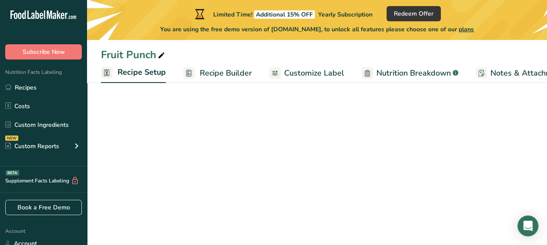
scroll to position [0, 3]
select select "17"
select select "22"
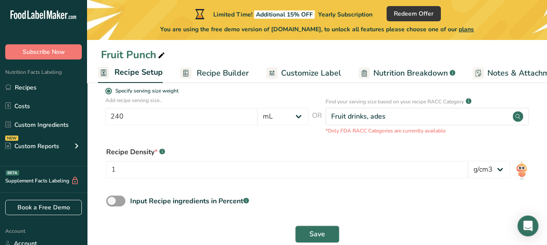
scroll to position [209, 0]
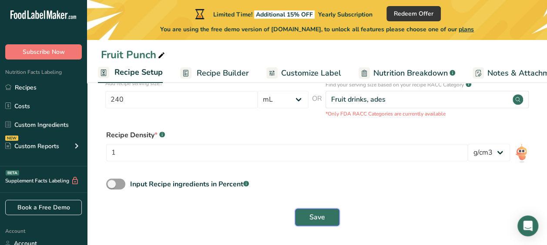
click at [326, 221] on button "Save" at bounding box center [317, 217] width 44 height 17
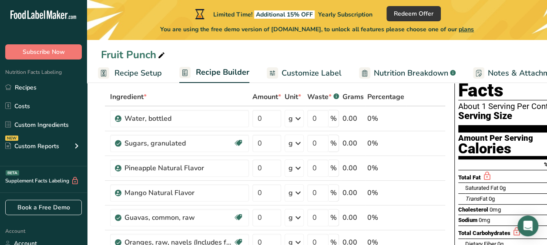
scroll to position [57, 0]
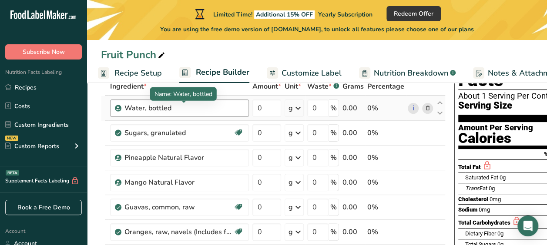
click at [217, 109] on div "Water, bottled" at bounding box center [178, 108] width 109 height 10
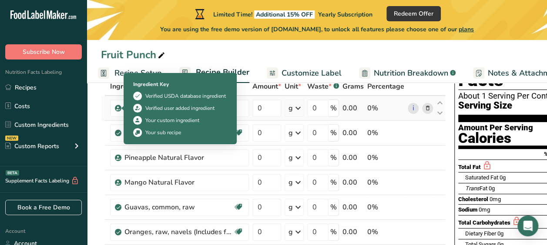
click at [116, 107] on icon at bounding box center [118, 108] width 5 height 8
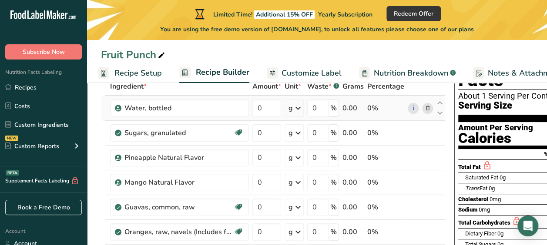
click at [295, 112] on icon at bounding box center [298, 108] width 10 height 16
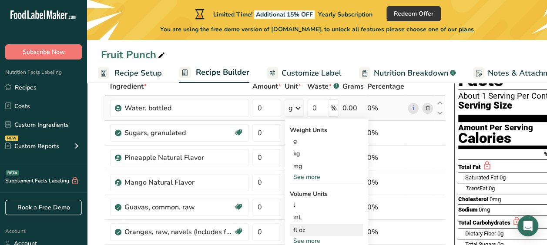
click at [300, 229] on div "fl oz" at bounding box center [326, 230] width 66 height 9
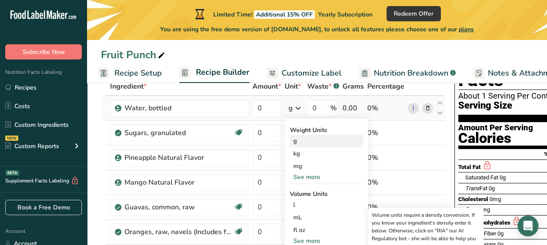
click at [300, 143] on div "g" at bounding box center [326, 141] width 73 height 13
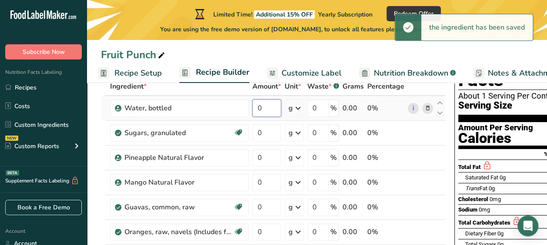
click at [267, 110] on input "0" at bounding box center [266, 108] width 29 height 17
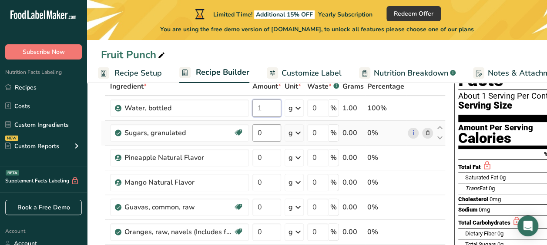
type input "1"
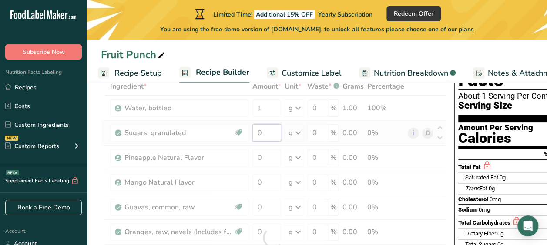
click at [267, 133] on div "Ingredient * Amount * Unit * Waste * .a-a{fill:#347362;}.b-a{fill:#fff;} Grams …" at bounding box center [273, 237] width 344 height 321
click at [267, 133] on div at bounding box center [273, 237] width 344 height 321
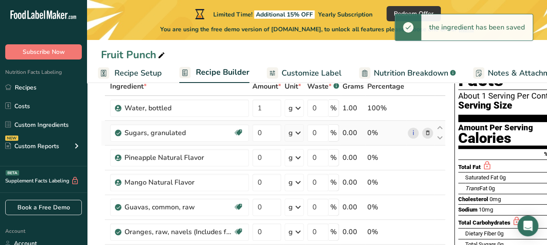
click at [296, 133] on icon at bounding box center [298, 133] width 10 height 16
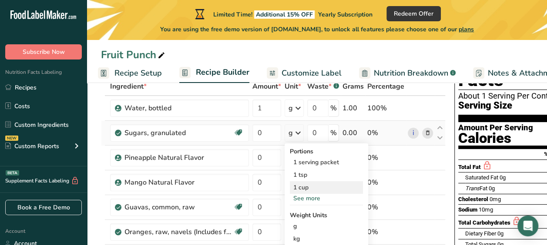
click at [306, 188] on div "1 cup" at bounding box center [326, 187] width 73 height 13
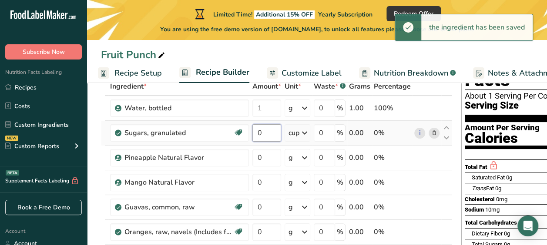
click at [270, 133] on input "0" at bounding box center [266, 132] width 29 height 17
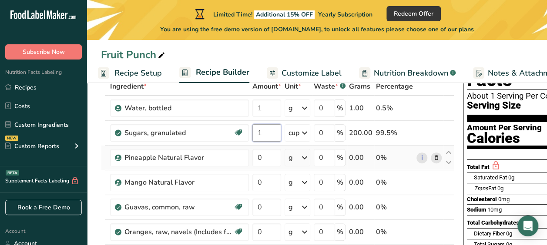
type input "1"
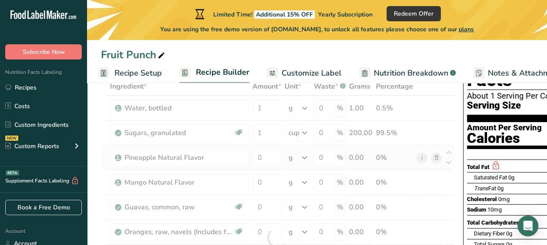
click at [307, 159] on div "Ingredient * Amount * Unit * Waste * .a-a{fill:#347362;}.b-a{fill:#fff;} Grams …" at bounding box center [277, 237] width 353 height 321
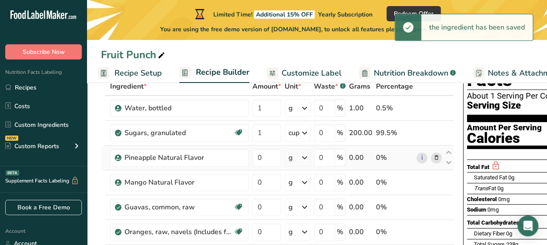
click at [307, 159] on icon at bounding box center [304, 158] width 10 height 16
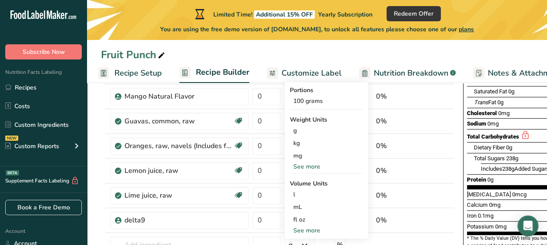
scroll to position [144, 0]
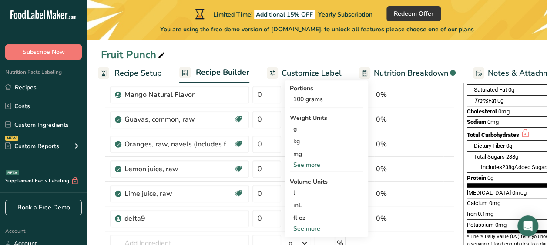
click at [310, 229] on div "See more" at bounding box center [326, 228] width 73 height 9
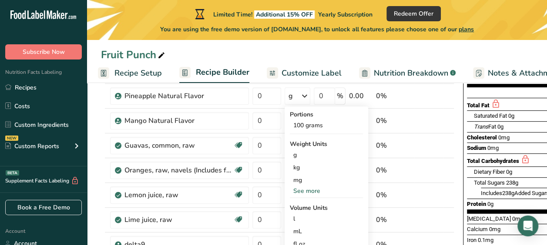
scroll to position [123, 0]
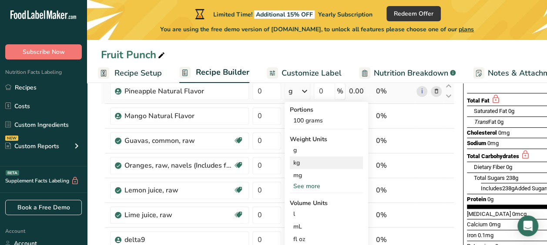
click at [310, 166] on div "kg" at bounding box center [326, 163] width 73 height 13
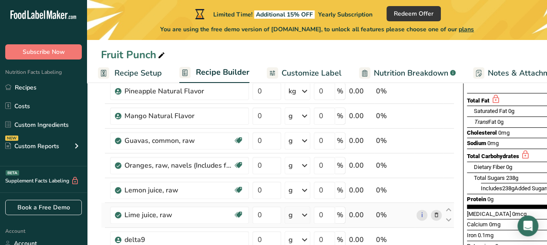
click at [301, 215] on icon at bounding box center [304, 215] width 10 height 16
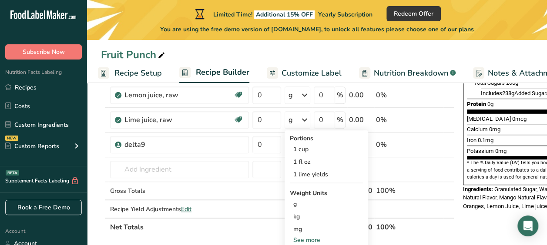
scroll to position [217, 0]
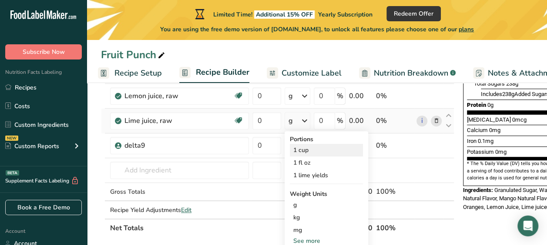
click at [307, 150] on div "1 cup" at bounding box center [326, 150] width 73 height 13
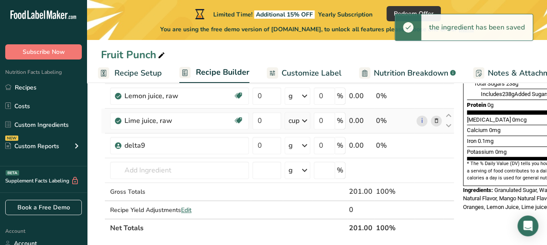
click at [307, 120] on icon at bounding box center [304, 121] width 10 height 16
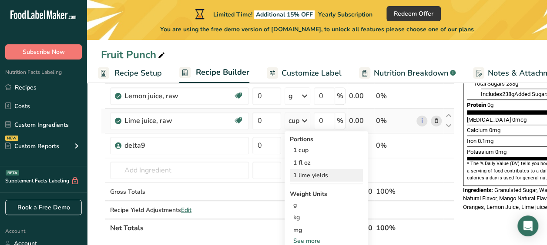
click at [309, 176] on div "1 lime yields" at bounding box center [326, 175] width 73 height 13
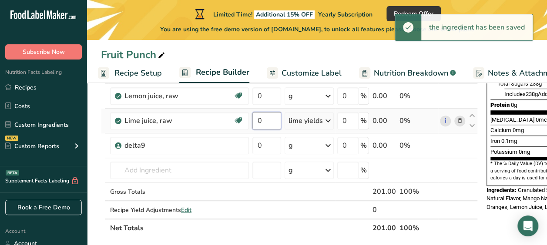
click at [273, 120] on input "0" at bounding box center [266, 120] width 29 height 17
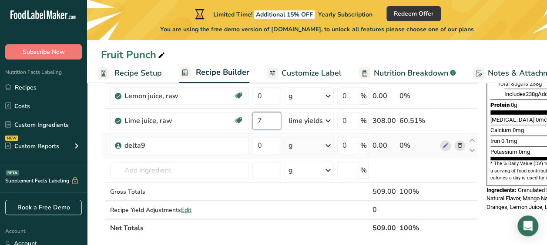
type input "7"
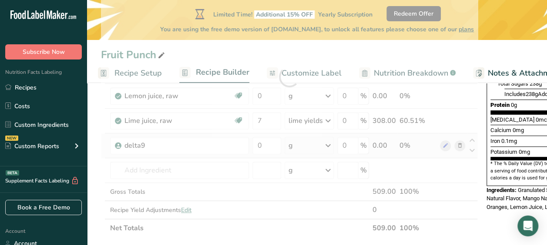
click at [328, 144] on div "Ingredient * Amount * Unit * Waste * .a-a{fill:#347362;}.b-a{fill:#fff;} Grams …" at bounding box center [289, 77] width 377 height 321
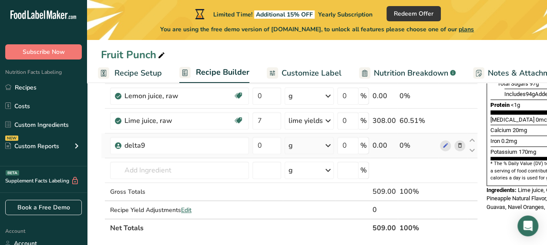
click at [328, 143] on icon at bounding box center [328, 146] width 10 height 16
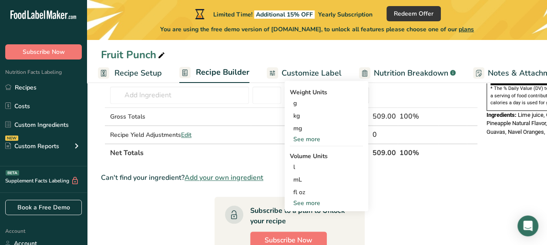
scroll to position [291, 0]
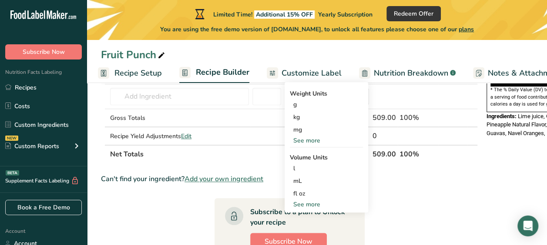
click at [316, 202] on div "See more" at bounding box center [326, 204] width 73 height 9
select select "22"
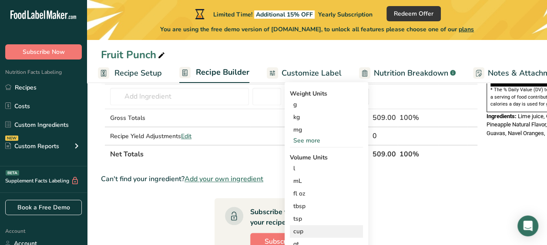
click at [309, 229] on div "cup" at bounding box center [326, 231] width 66 height 9
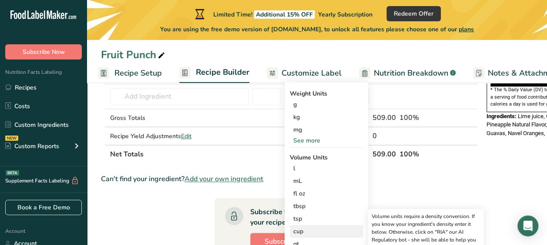
click at [309, 229] on div "cup" at bounding box center [326, 231] width 66 height 9
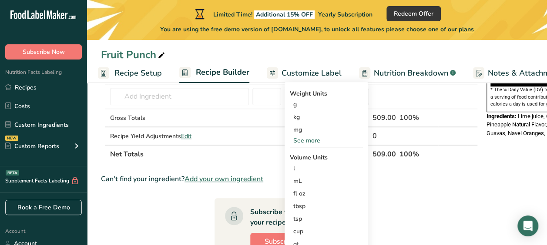
click at [461, 191] on section "Ingredient * Amount * Unit * Waste * .a-a{fill:#347362;}.b-a{fill:#fff;} Grams …" at bounding box center [289, 119] width 377 height 553
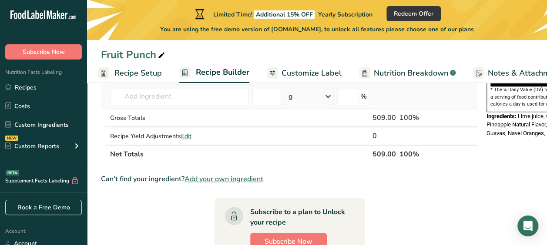
click at [330, 99] on icon at bounding box center [328, 97] width 10 height 16
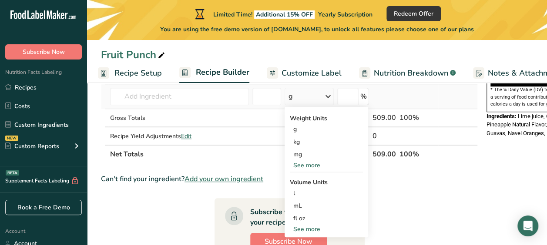
click at [310, 225] on div "See more" at bounding box center [326, 229] width 73 height 9
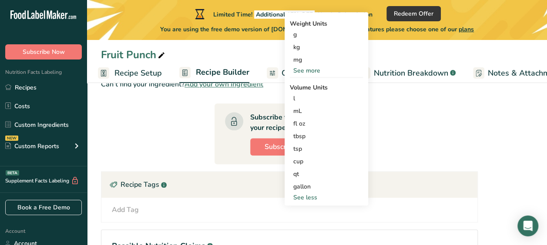
scroll to position [385, 0]
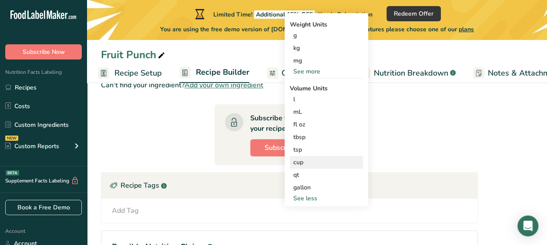
click at [317, 163] on div "cup" at bounding box center [326, 162] width 66 height 9
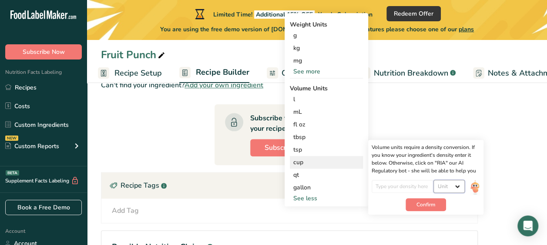
click at [460, 188] on select "Unit lb/ft3 g/cm3" at bounding box center [448, 186] width 31 height 13
select select "22"
click at [433, 180] on select "Unit lb/ft3 g/cm3" at bounding box center [448, 186] width 31 height 13
click at [423, 204] on span "Confirm" at bounding box center [425, 205] width 19 height 8
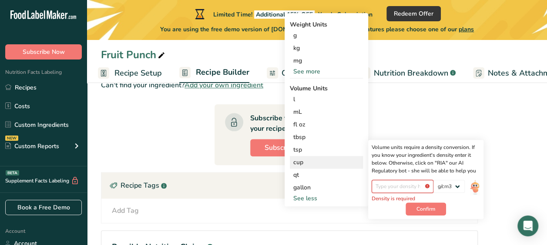
click at [390, 188] on input "number" at bounding box center [402, 186] width 62 height 13
type input "0"
click at [415, 202] on button "Confirm" at bounding box center [425, 204] width 40 height 13
click at [427, 203] on span "Confirm" at bounding box center [425, 205] width 19 height 8
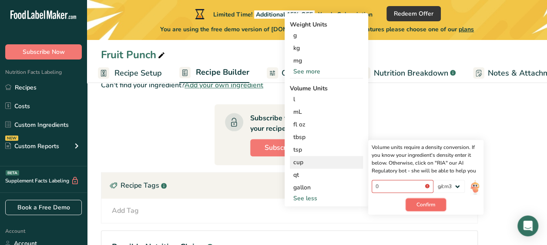
click at [427, 203] on span "Confirm" at bounding box center [425, 205] width 19 height 8
click at [386, 186] on input "0" at bounding box center [402, 186] width 62 height 13
type input "1"
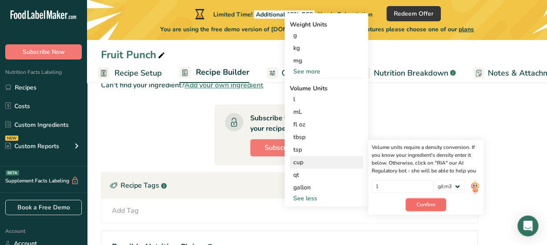
click at [430, 201] on span "Confirm" at bounding box center [425, 205] width 19 height 8
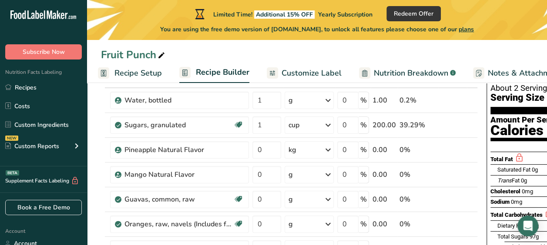
scroll to position [69, 0]
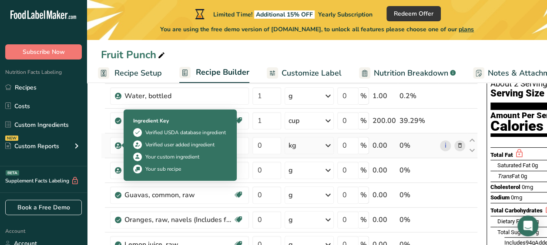
click at [118, 148] on icon at bounding box center [118, 146] width 5 height 8
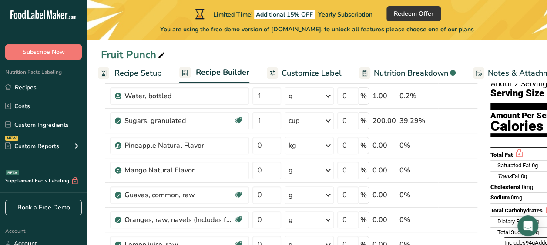
click at [152, 78] on span "Recipe Setup" at bounding box center [137, 73] width 47 height 12
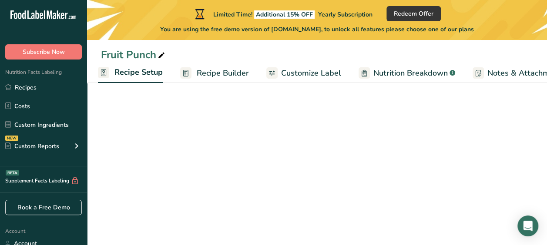
select select "17"
select select "22"
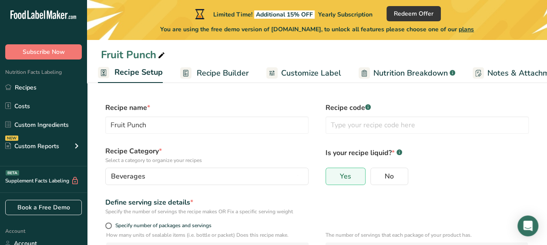
click at [402, 74] on span "Nutrition Breakdown" at bounding box center [410, 73] width 74 height 12
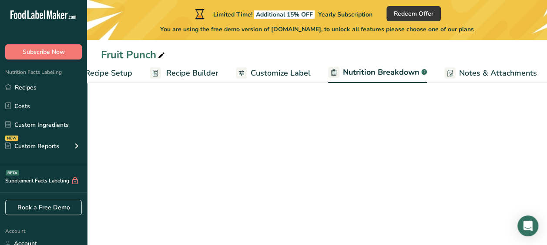
select select "Calories"
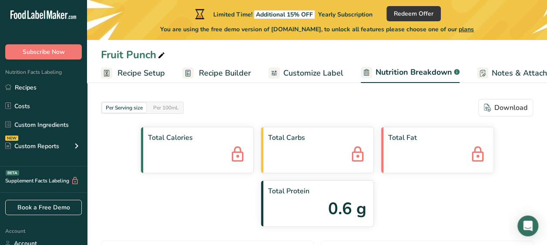
click at [133, 73] on span "Recipe Setup" at bounding box center [140, 73] width 47 height 12
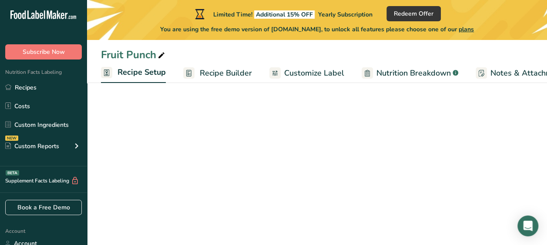
scroll to position [0, 3]
select select "17"
select select "22"
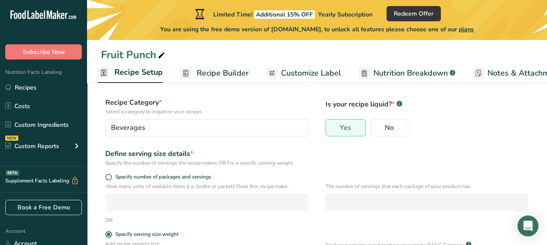
scroll to position [0, 0]
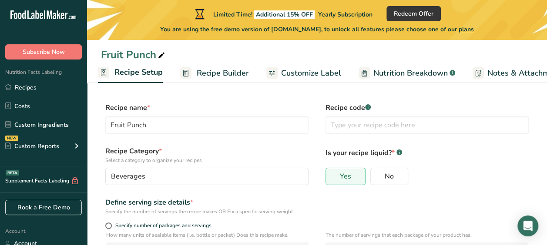
click at [207, 67] on span "Recipe Builder" at bounding box center [223, 73] width 52 height 12
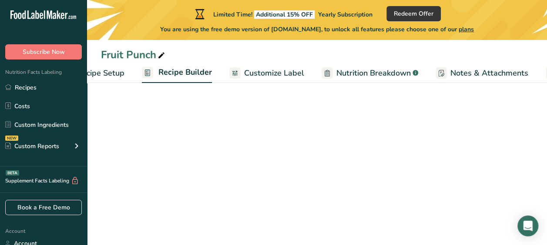
scroll to position [0, 84]
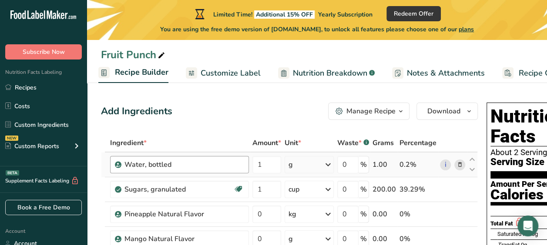
click at [248, 168] on div "Water, bottled" at bounding box center [179, 164] width 139 height 17
click at [395, 116] on span "button" at bounding box center [400, 111] width 10 height 10
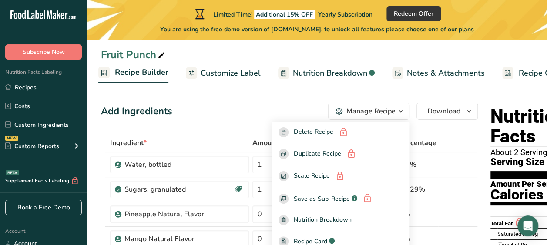
click at [225, 117] on div "Add Ingredients Manage Recipe Delete Recipe Duplicate Recipe Scale Recipe Save …" at bounding box center [289, 111] width 377 height 17
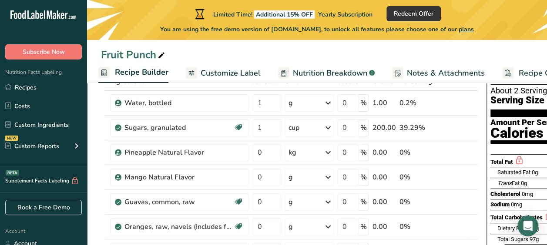
scroll to position [67, 0]
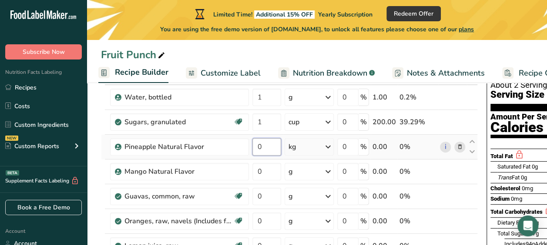
click at [270, 149] on input "0" at bounding box center [266, 146] width 29 height 17
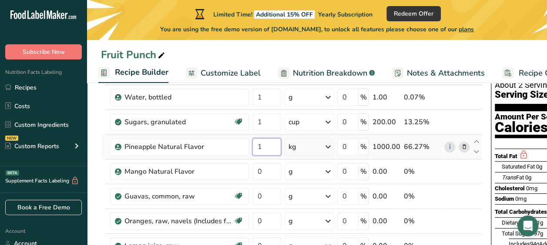
type input "1"
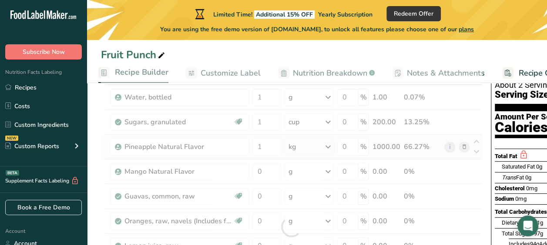
click at [329, 146] on div "Ingredient * Amount * Unit * Waste * .a-a{fill:#347362;}.b-a{fill:#fff;} Grams …" at bounding box center [291, 227] width 381 height 321
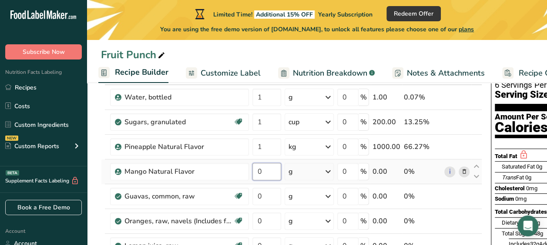
click at [266, 171] on input "0" at bounding box center [266, 171] width 29 height 17
type input "1"
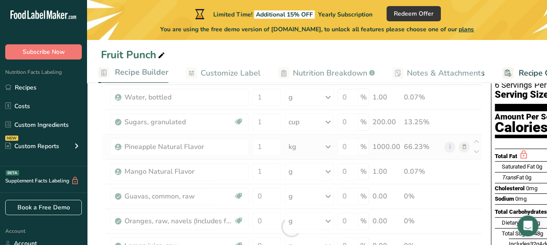
click at [329, 145] on div "Ingredient * Amount * Unit * Waste * .a-a{fill:#347362;}.b-a{fill:#fff;} Grams …" at bounding box center [291, 227] width 381 height 321
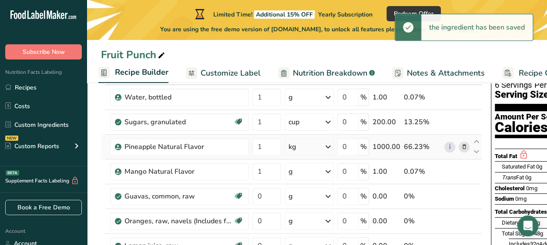
click at [329, 145] on icon at bounding box center [328, 147] width 10 height 16
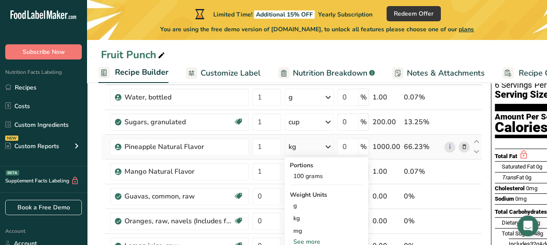
click at [324, 241] on div "See more" at bounding box center [326, 241] width 73 height 9
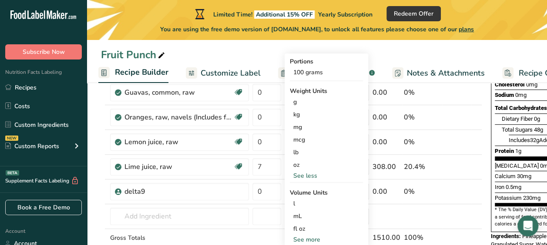
scroll to position [189, 0]
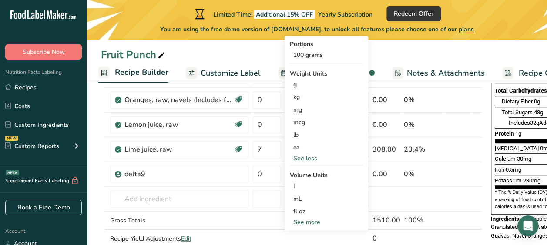
click at [322, 221] on div "See more" at bounding box center [326, 222] width 73 height 9
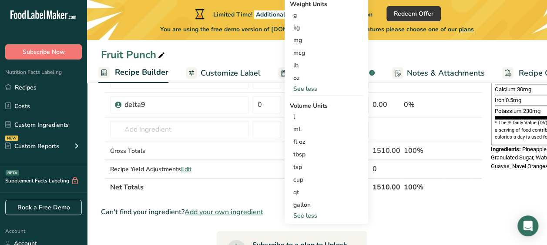
scroll to position [252, 0]
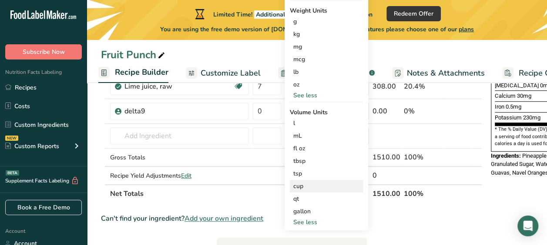
click at [340, 190] on div "cup" at bounding box center [326, 186] width 66 height 9
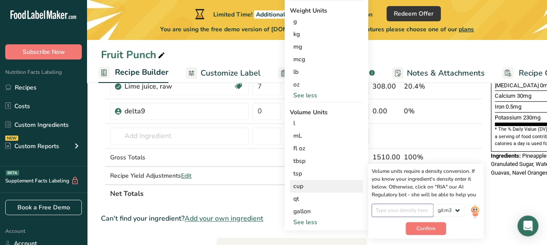
click at [427, 212] on input "number" at bounding box center [402, 210] width 62 height 13
type input "1"
click at [428, 230] on span "Confirm" at bounding box center [425, 229] width 19 height 8
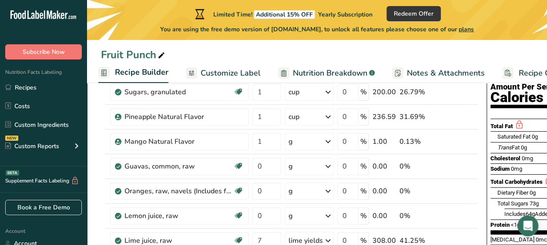
scroll to position [105, 0]
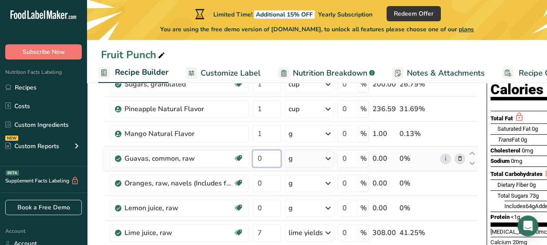
click at [272, 157] on input "0" at bounding box center [266, 158] width 29 height 17
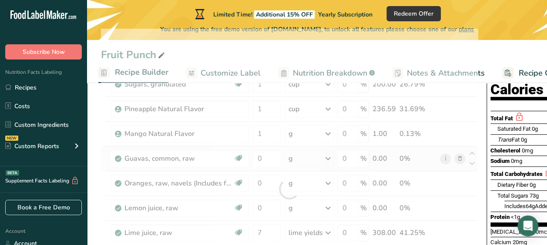
click at [328, 157] on div "Ingredient * Amount * Unit * Waste * .a-a{fill:#347362;}.b-a{fill:#fff;} Grams …" at bounding box center [289, 189] width 377 height 321
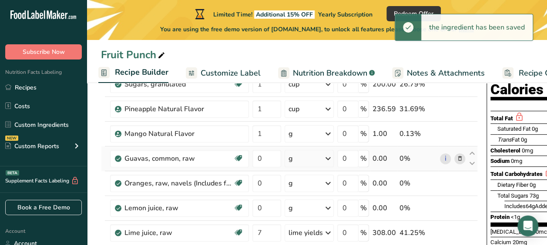
click at [328, 157] on icon at bounding box center [328, 159] width 10 height 16
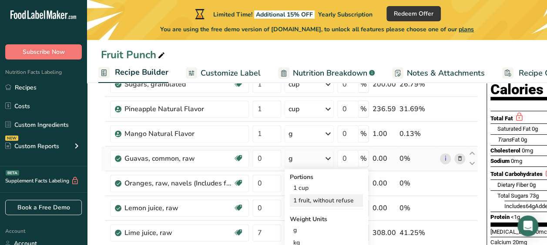
click at [323, 204] on div "1 fruit, without refuse" at bounding box center [326, 200] width 73 height 13
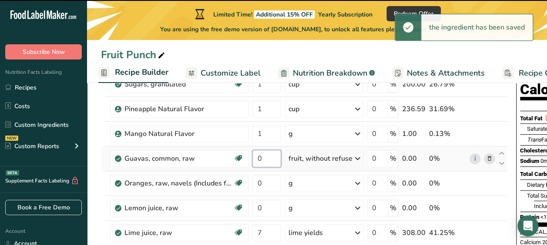
click at [264, 160] on input "0" at bounding box center [266, 158] width 29 height 17
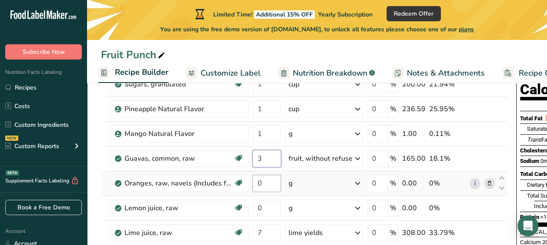
type input "3"
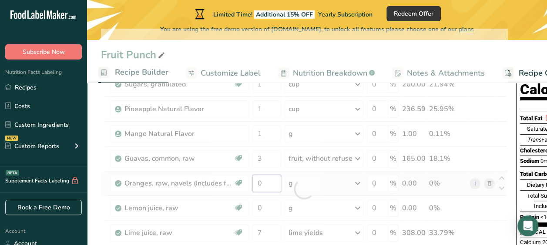
click at [274, 181] on div "Ingredient * Amount * Unit * Waste * .a-a{fill:#347362;}.b-a{fill:#fff;} Grams …" at bounding box center [304, 189] width 406 height 321
click at [274, 181] on div at bounding box center [304, 189] width 406 height 321
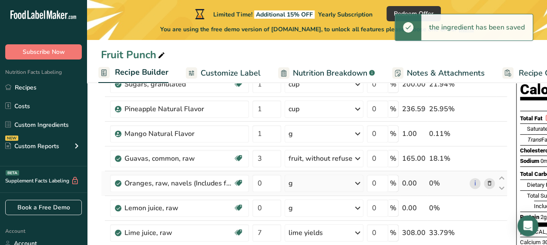
click at [317, 186] on div "g" at bounding box center [323, 183] width 79 height 17
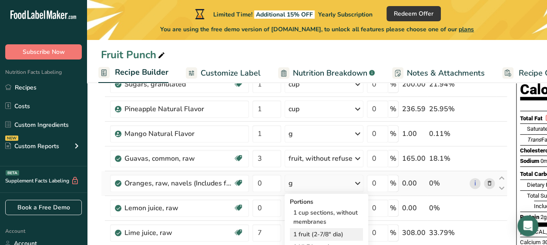
click at [330, 229] on div "1 fruit (2-7/8" dia)" at bounding box center [326, 234] width 73 height 13
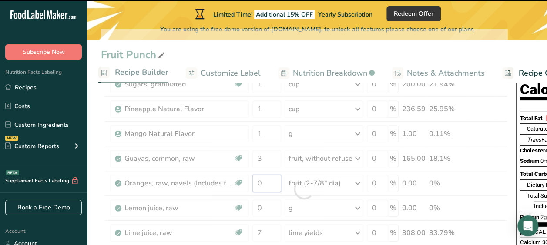
click at [263, 184] on input "0" at bounding box center [266, 183] width 29 height 17
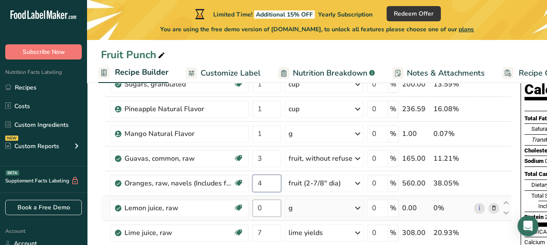
type input "4"
click at [268, 209] on div "Ingredient * Amount * Unit * Waste * .a-a{fill:#347362;}.b-a{fill:#fff;} Grams …" at bounding box center [306, 189] width 410 height 321
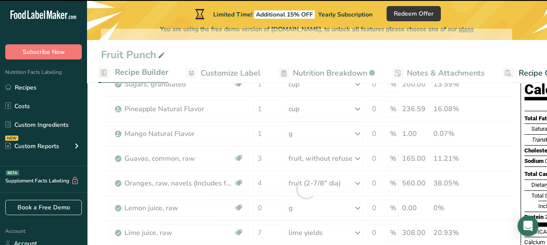
click at [334, 211] on div "Ingredient * Amount * Unit * Waste * .a-a{fill:#347362;}.b-a{fill:#fff;} Grams …" at bounding box center [306, 189] width 410 height 321
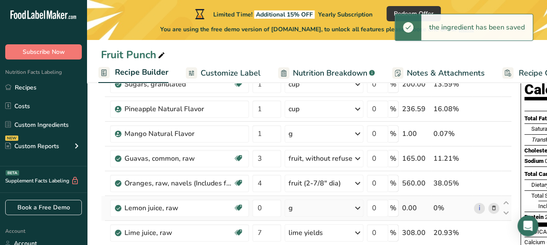
click at [356, 210] on icon at bounding box center [357, 208] width 10 height 16
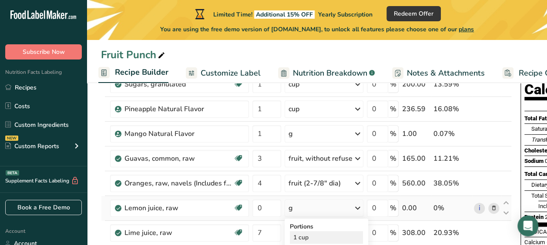
click at [328, 238] on div "1 cup" at bounding box center [326, 237] width 73 height 13
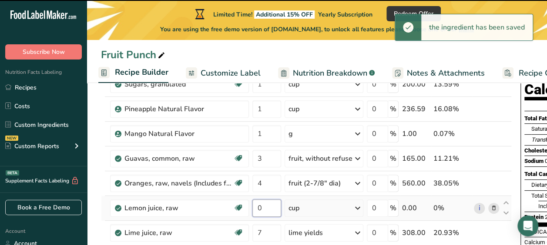
click at [265, 208] on input "0" at bounding box center [266, 208] width 29 height 17
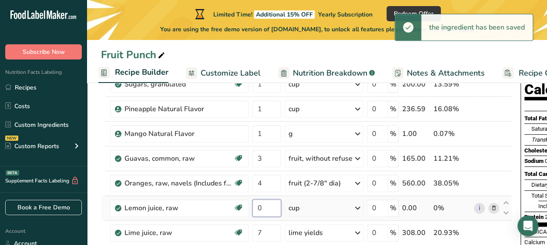
click at [265, 208] on input "0" at bounding box center [266, 208] width 29 height 17
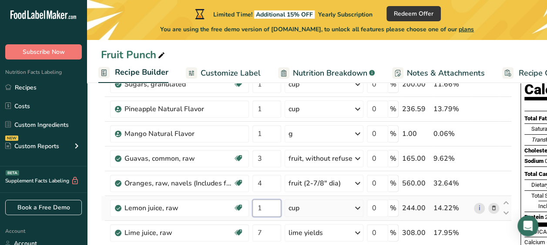
type input "1"
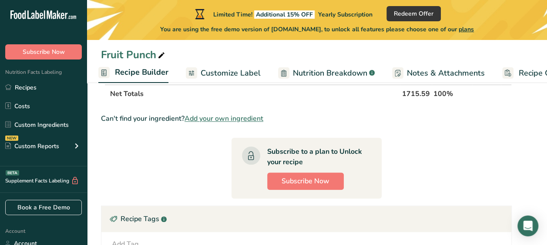
scroll to position [358, 0]
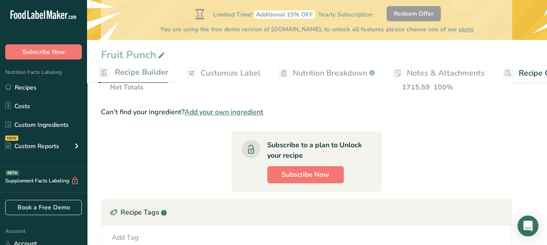
drag, startPoint x: 381, startPoint y: 245, endPoint x: 483, endPoint y: 231, distance: 102.6
click at [483, 231] on div "Add Tag Standard Tags Custom Tags Source of Antioxidants Prebiotic Effect Sourc…" at bounding box center [306, 238] width 410 height 24
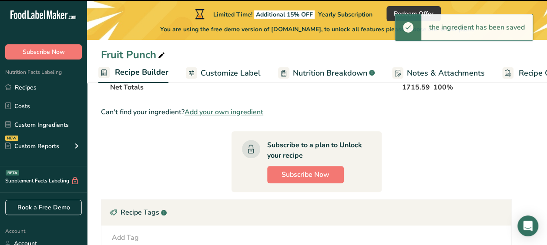
click at [329, 78] on span "Nutrition Breakdown" at bounding box center [330, 73] width 74 height 12
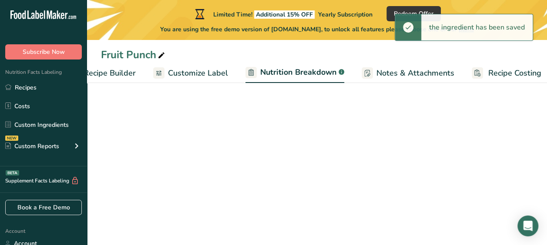
select select "Calories"
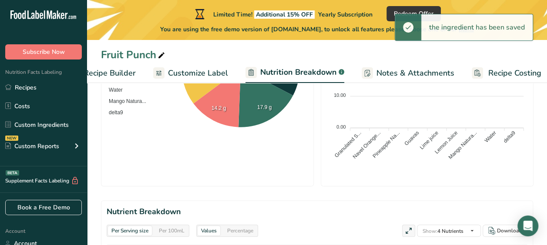
scroll to position [0, 123]
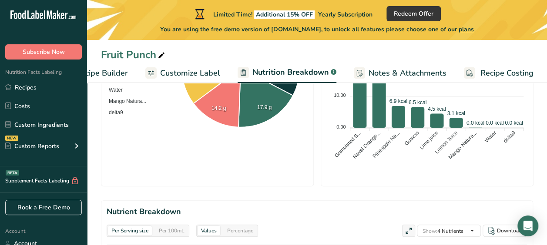
click at [421, 74] on span "Notes & Attachments" at bounding box center [407, 73] width 78 height 12
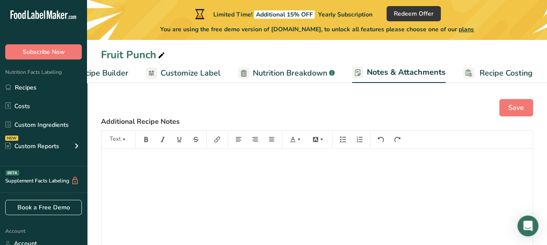
click at [189, 75] on span "Customize Label" at bounding box center [190, 73] width 60 height 12
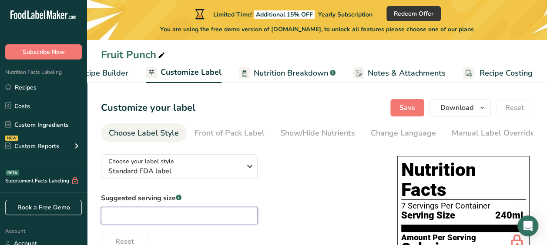
click at [167, 210] on input "text" at bounding box center [179, 215] width 157 height 17
type input "2"
click at [195, 211] on input "2" at bounding box center [179, 215] width 157 height 17
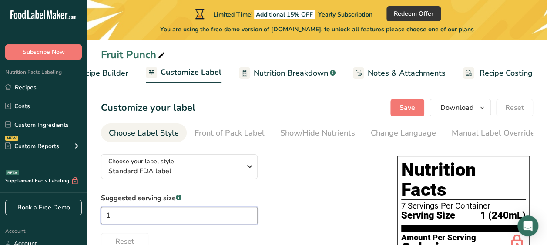
type input "1"
click at [357, 197] on div "Suggested serving size .a-a{fill:#347362;}.b-a{fill:#fff;} 1 Reset" at bounding box center [240, 221] width 279 height 57
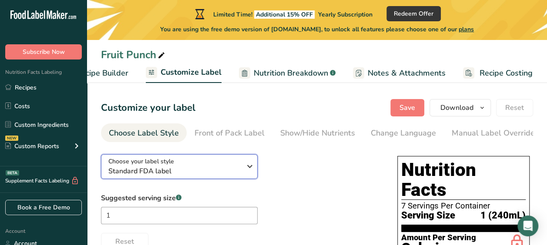
click at [250, 167] on icon "button" at bounding box center [249, 167] width 10 height 16
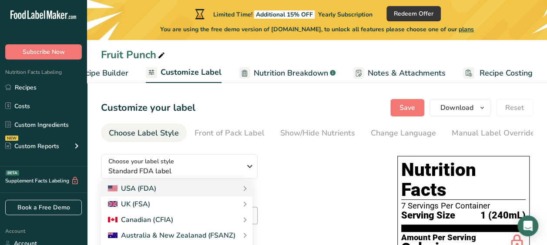
click at [348, 175] on div "Choose your label style Standard FDA label USA (FDA) Standard FDA label Tabular…" at bounding box center [240, 198] width 279 height 103
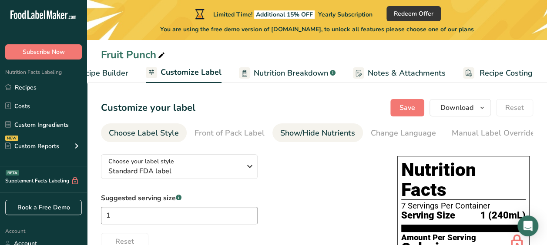
click at [330, 136] on div "Show/Hide Nutrients" at bounding box center [317, 133] width 75 height 12
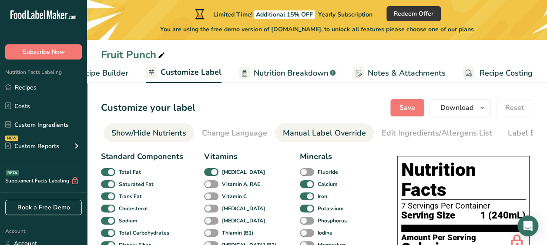
click at [301, 130] on div "Manual Label Override" at bounding box center [324, 133] width 83 height 12
type input "1 (240mL)"
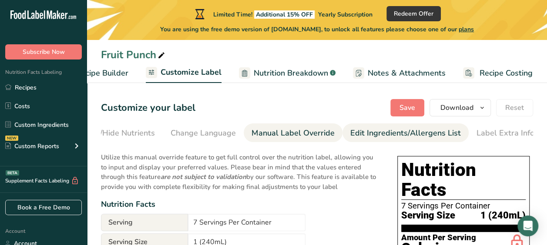
click at [386, 140] on link "Edit Ingredients/Allergens List" at bounding box center [405, 133] width 110 height 20
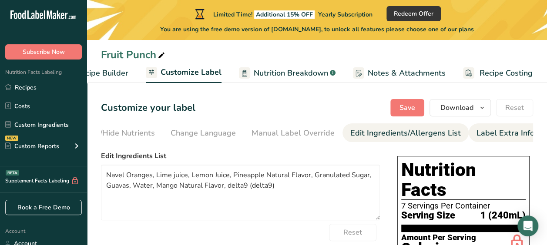
click at [483, 138] on div "Label Extra Info" at bounding box center [505, 133] width 58 height 12
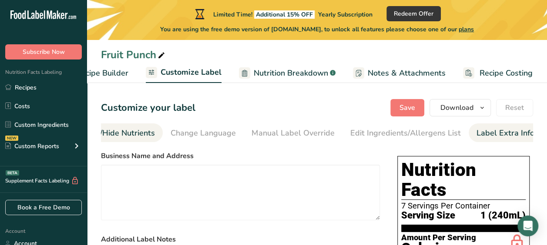
click at [113, 140] on link "Show/Hide Nutrients" at bounding box center [117, 133] width 75 height 20
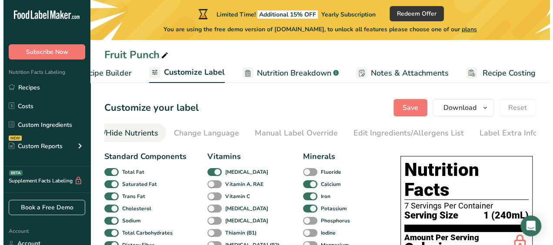
scroll to position [0, 169]
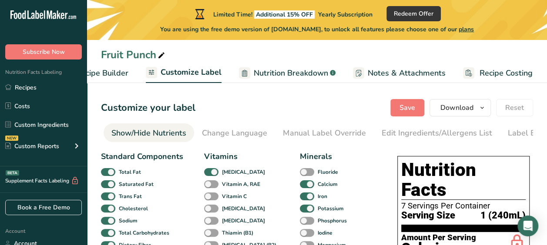
click at [124, 75] on span "Recipe Builder" at bounding box center [102, 73] width 52 height 12
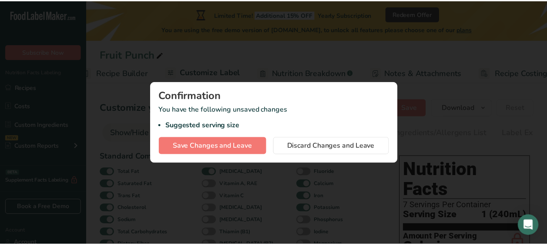
scroll to position [0, 84]
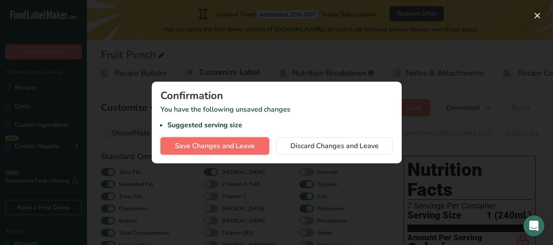
click at [230, 149] on span "Save Changes and Leave" at bounding box center [215, 146] width 80 height 10
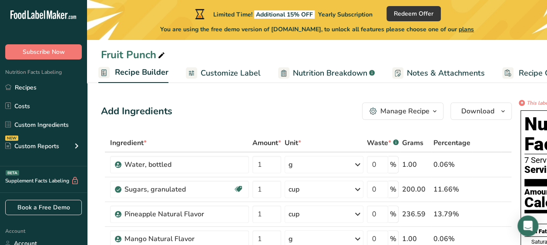
click at [419, 113] on div "Manage Recipe" at bounding box center [404, 111] width 49 height 10
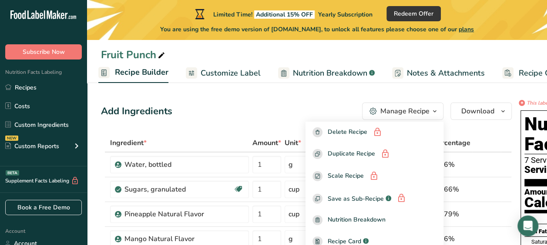
click at [220, 77] on span "Customize Label" at bounding box center [230, 73] width 60 height 12
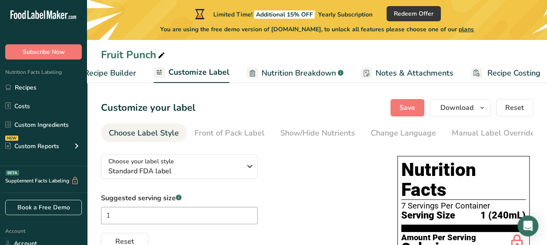
scroll to position [0, 123]
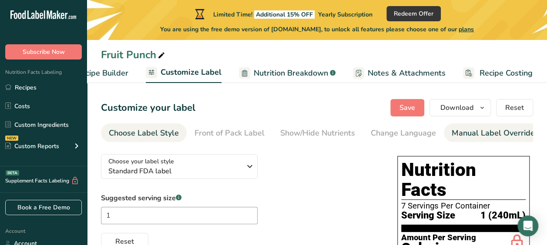
click at [474, 138] on div "Manual Label Override" at bounding box center [492, 133] width 83 height 12
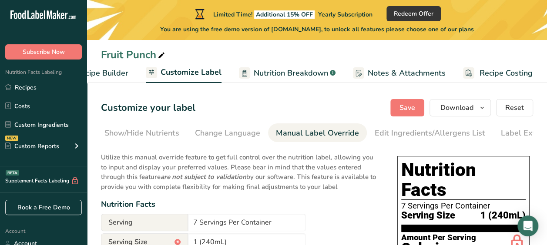
scroll to position [0, 200]
click at [479, 74] on span "Recipe Costing" at bounding box center [505, 73] width 53 height 12
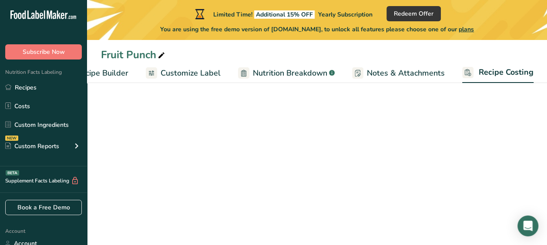
scroll to position [0, 122]
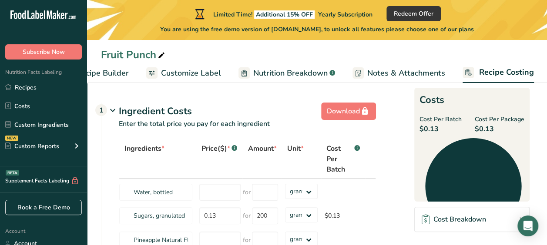
click at [400, 79] on link "Notes & Attachments" at bounding box center [398, 73] width 93 height 20
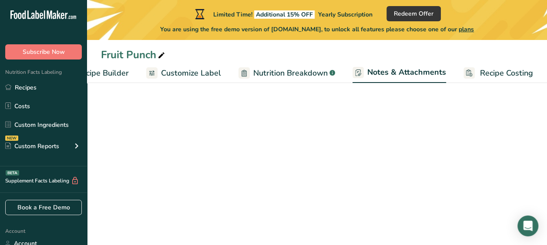
scroll to position [0, 123]
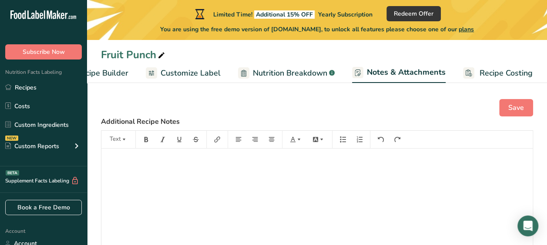
click at [293, 80] on link "Nutrition Breakdown .a-a{fill:#347362;}.b-a{fill:#fff;}" at bounding box center [286, 73] width 97 height 20
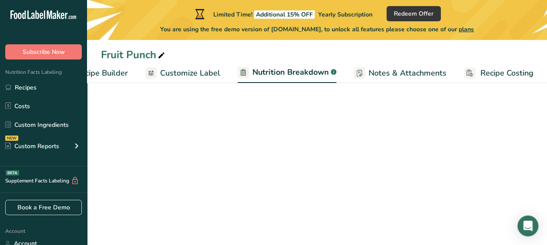
select select "Calories"
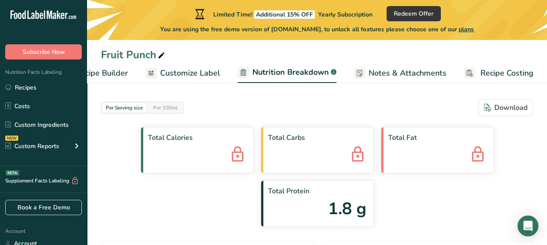
click at [186, 72] on span "Customize Label" at bounding box center [190, 73] width 60 height 12
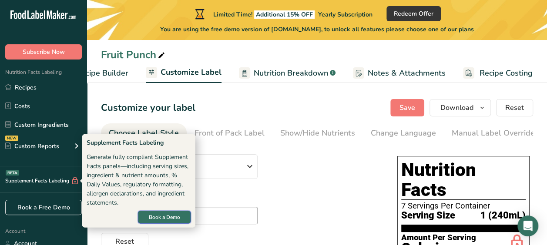
click at [164, 219] on span "Book a Demo" at bounding box center [164, 218] width 31 height 8
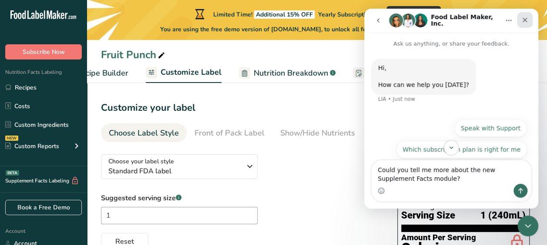
click at [525, 17] on icon "Close" at bounding box center [524, 20] width 7 height 7
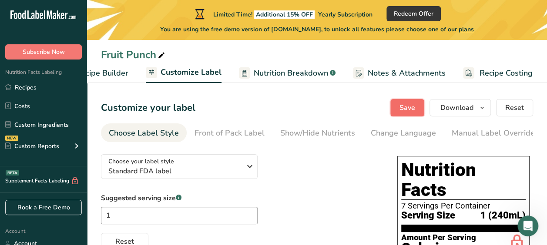
click at [403, 111] on span "Save" at bounding box center [407, 108] width 16 height 10
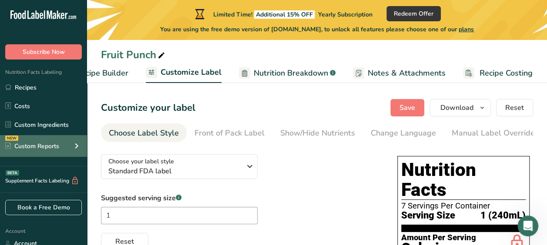
click at [56, 153] on div "NEW Custom Reports" at bounding box center [43, 146] width 87 height 22
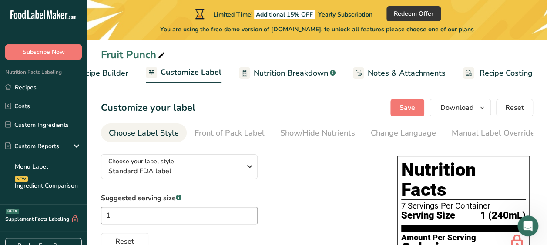
click at [102, 82] on link "Recipe Builder" at bounding box center [94, 73] width 69 height 20
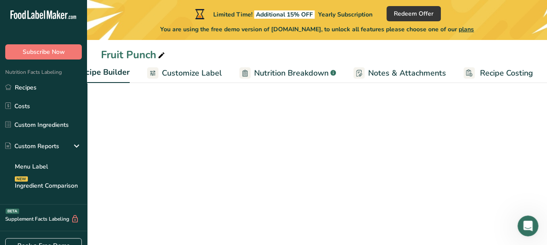
scroll to position [0, 84]
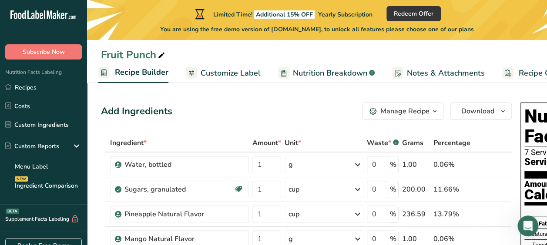
click at [131, 81] on link "Recipe Builder" at bounding box center [133, 73] width 70 height 21
click at [152, 77] on span "Recipe Builder" at bounding box center [141, 73] width 53 height 12
click at [118, 70] on span "Recipe Builder" at bounding box center [141, 73] width 53 height 12
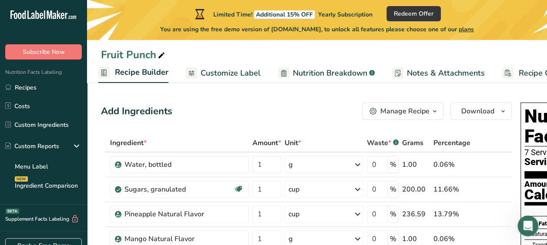
click at [118, 70] on span "Recipe Builder" at bounding box center [141, 73] width 53 height 12
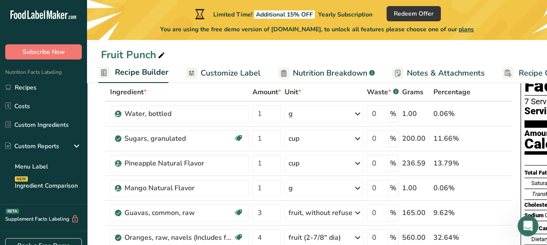
scroll to position [0, 0]
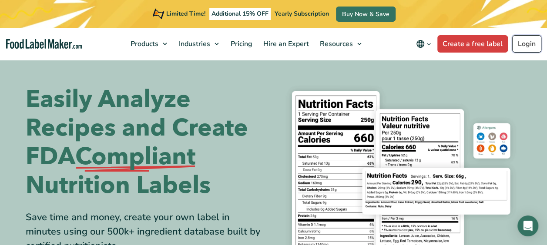
drag, startPoint x: 0, startPoint y: 0, endPoint x: 527, endPoint y: 44, distance: 528.9
click at [527, 44] on link "Login" at bounding box center [526, 43] width 29 height 17
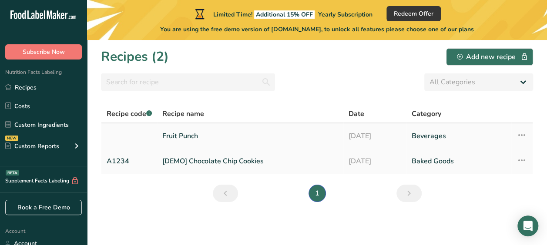
click at [520, 136] on icon at bounding box center [521, 135] width 10 height 16
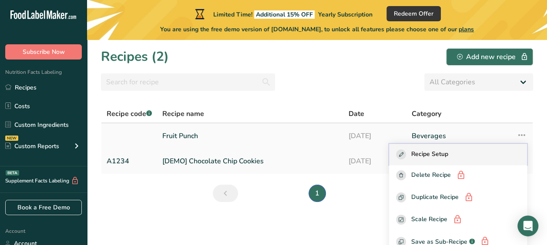
click at [436, 155] on span "Recipe Setup" at bounding box center [429, 155] width 37 height 10
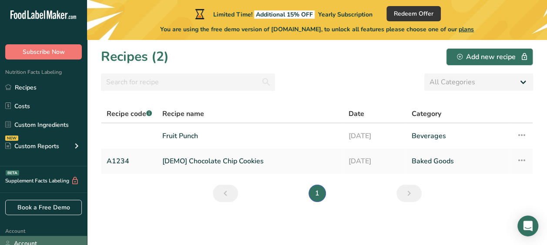
click at [29, 243] on link "Account" at bounding box center [43, 243] width 87 height 15
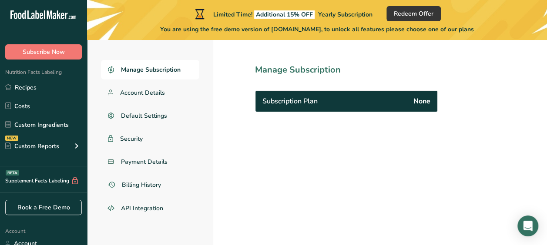
scroll to position [40, 0]
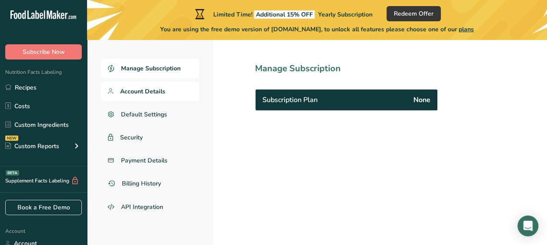
click at [153, 89] on span "Account Details" at bounding box center [142, 91] width 45 height 9
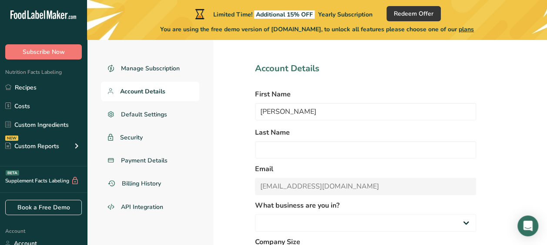
select select "8"
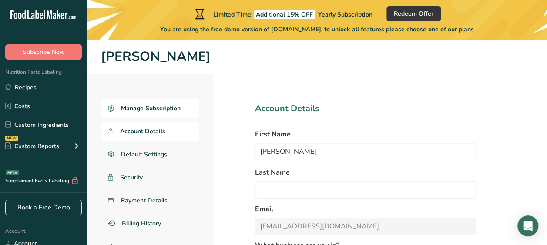
click at [152, 112] on span "Manage Subscription" at bounding box center [151, 108] width 60 height 9
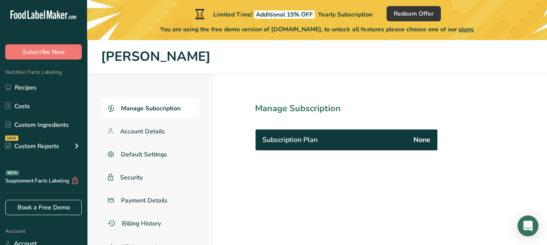
scroll to position [40, 0]
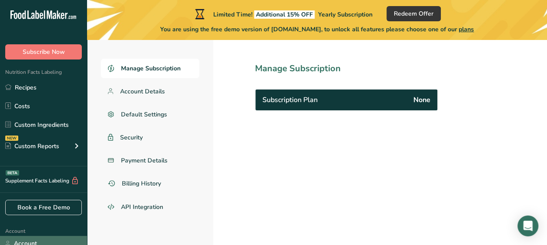
click at [29, 244] on link "Account" at bounding box center [43, 243] width 87 height 15
click at [20, 240] on link "Account" at bounding box center [43, 243] width 87 height 15
